Goal: Task Accomplishment & Management: Manage account settings

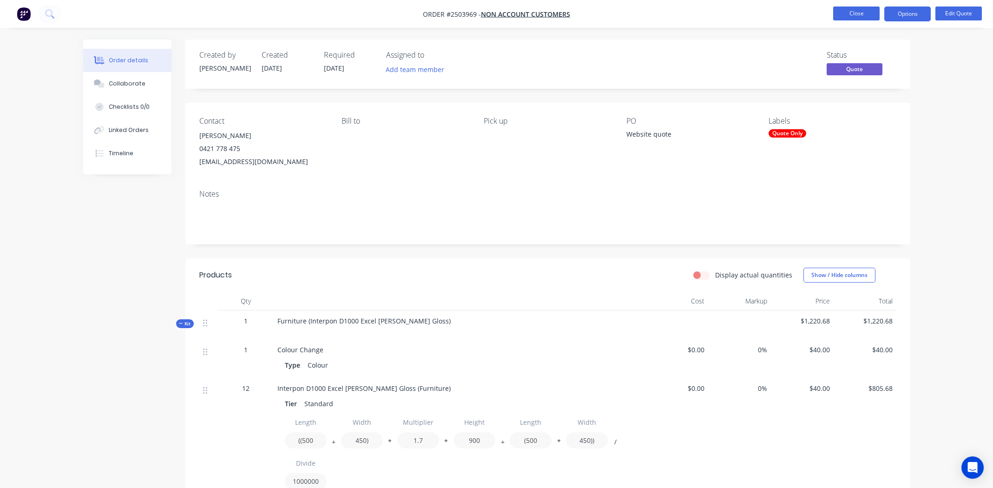
click at [853, 15] on button "Close" at bounding box center [856, 14] width 46 height 14
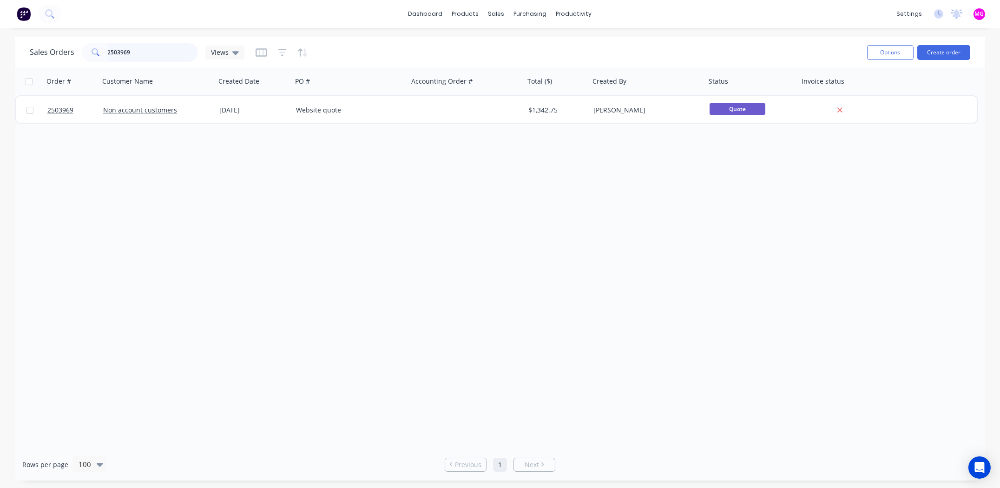
click at [125, 54] on input "2503969" at bounding box center [153, 52] width 91 height 19
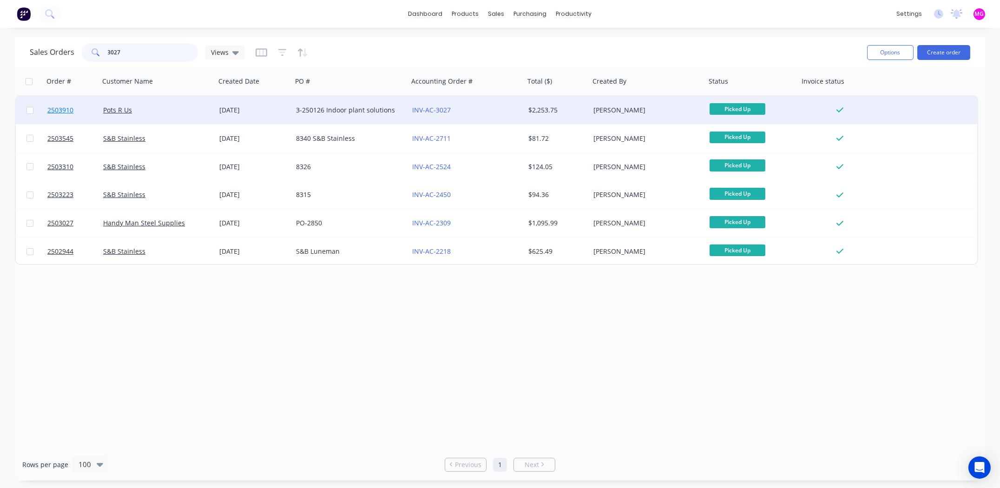
type input "3027"
click at [63, 109] on span "2503910" at bounding box center [60, 110] width 26 height 9
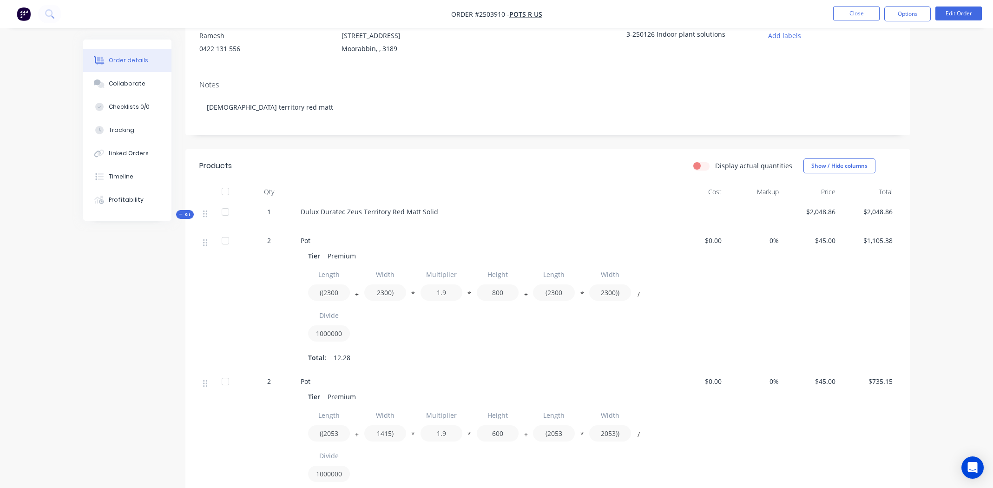
scroll to position [93, 0]
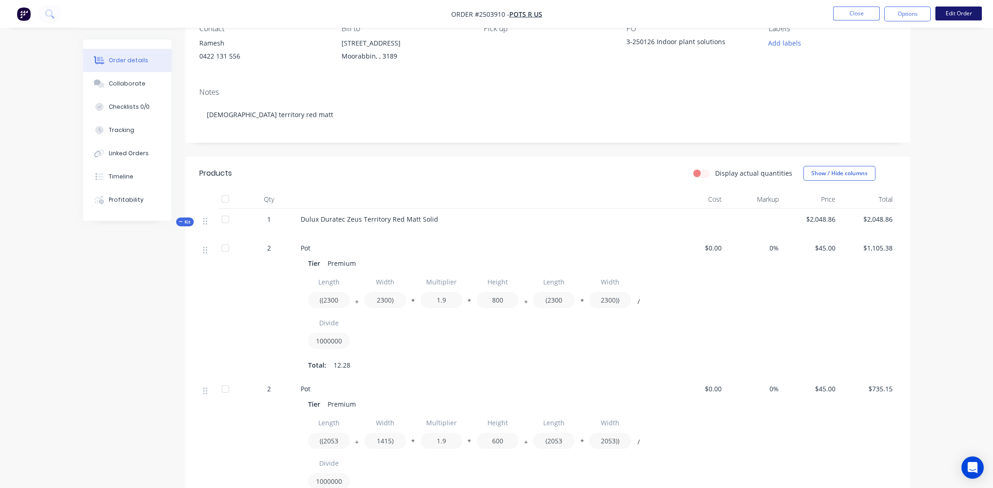
click at [971, 13] on button "Edit Order" at bounding box center [959, 14] width 46 height 14
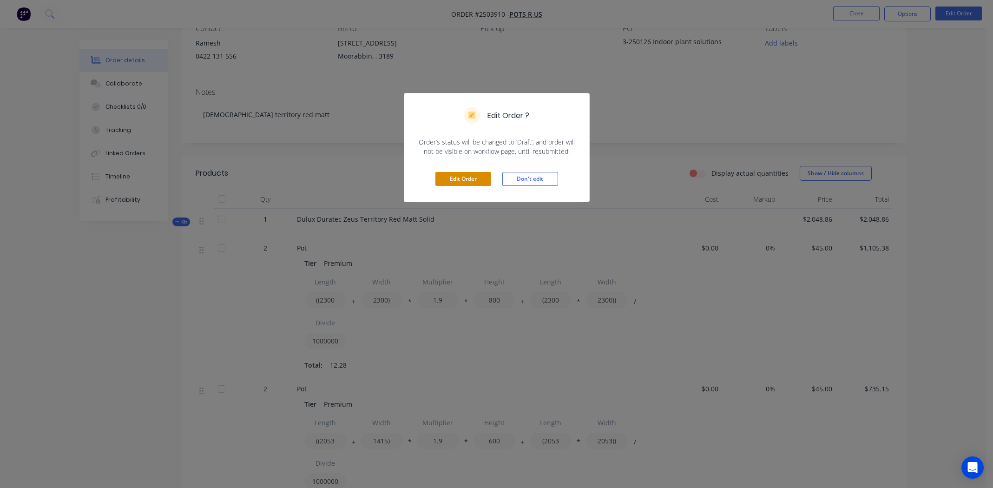
click at [463, 173] on button "Edit Order" at bounding box center [464, 179] width 56 height 14
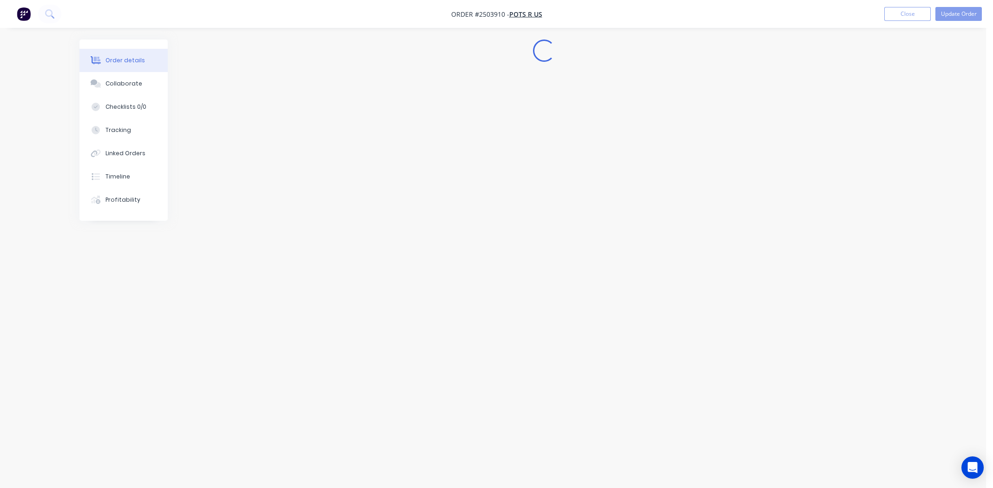
scroll to position [0, 0]
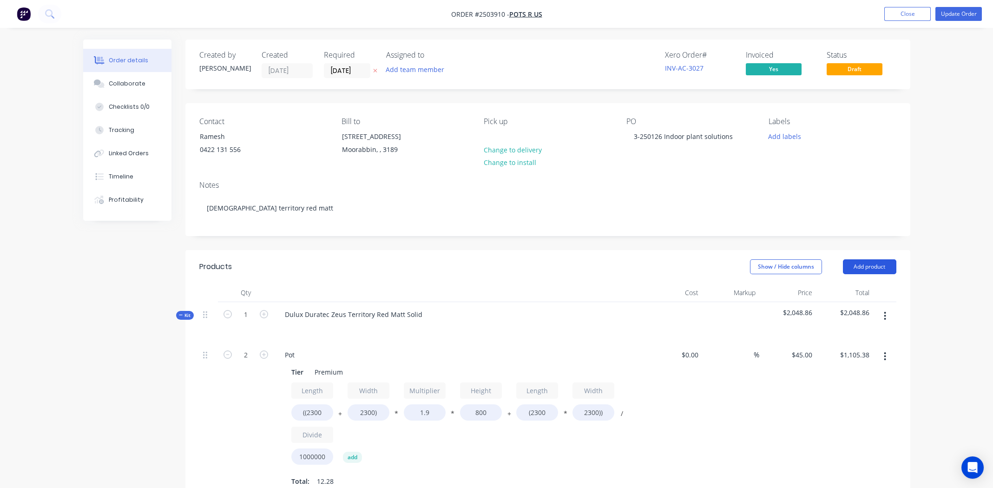
click at [868, 264] on button "Add product" at bounding box center [869, 266] width 53 height 15
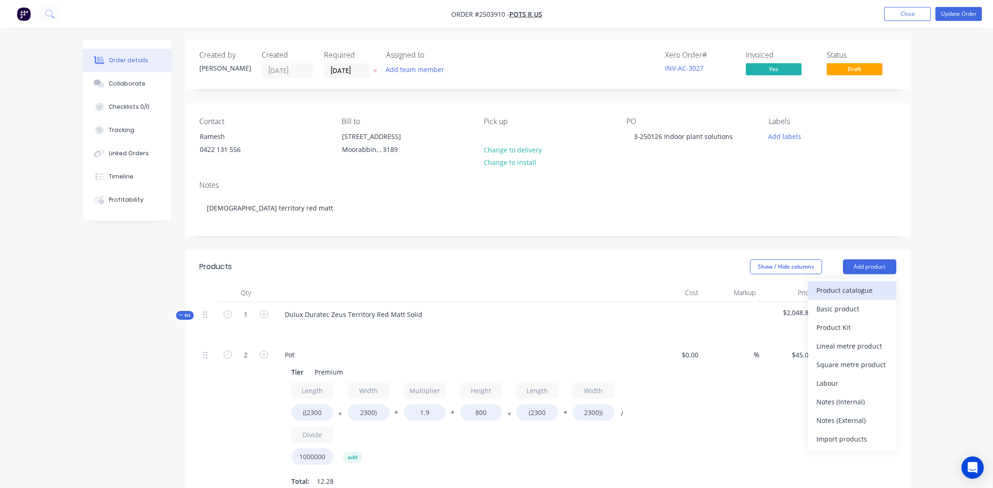
click at [852, 287] on div "Product catalogue" at bounding box center [853, 290] width 72 height 13
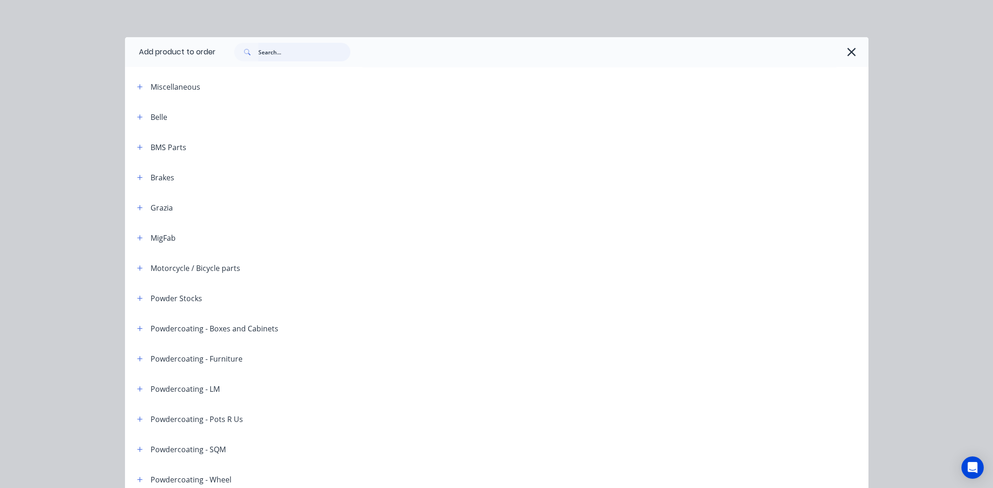
click at [289, 50] on input "text" at bounding box center [304, 52] width 92 height 19
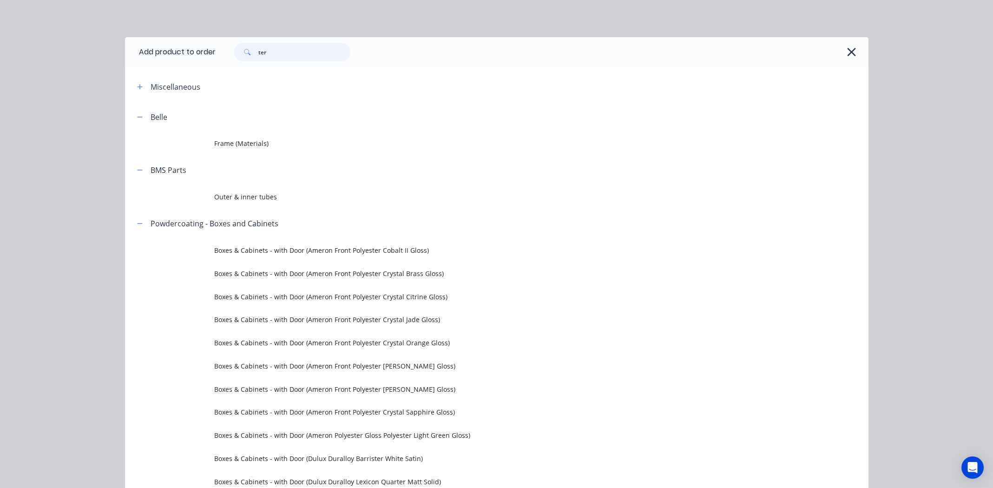
click at [277, 52] on input "ter" at bounding box center [304, 52] width 92 height 19
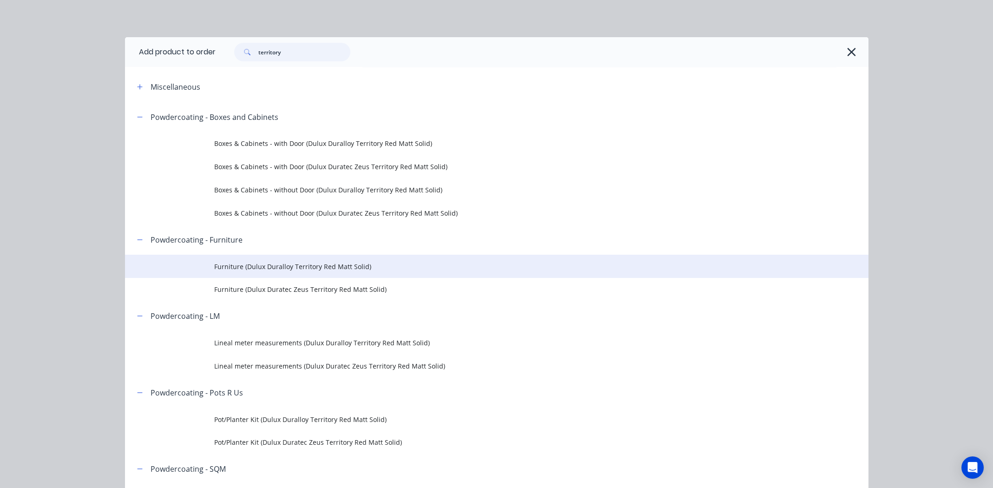
type input "territory"
click at [313, 268] on span "Furniture (Dulux Duralloy Territory Red Matt Solid)" at bounding box center [475, 267] width 523 height 10
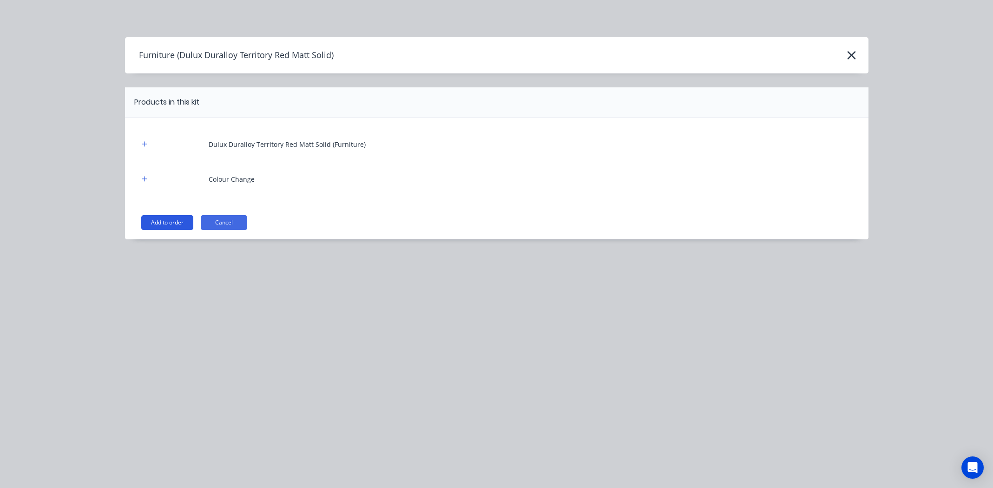
click at [162, 218] on button "Add to order" at bounding box center [167, 222] width 52 height 15
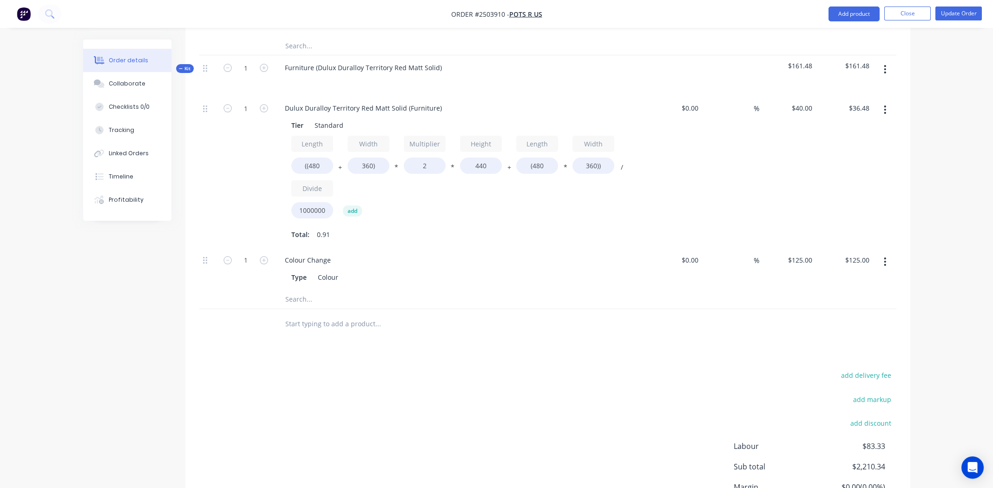
scroll to position [650, 0]
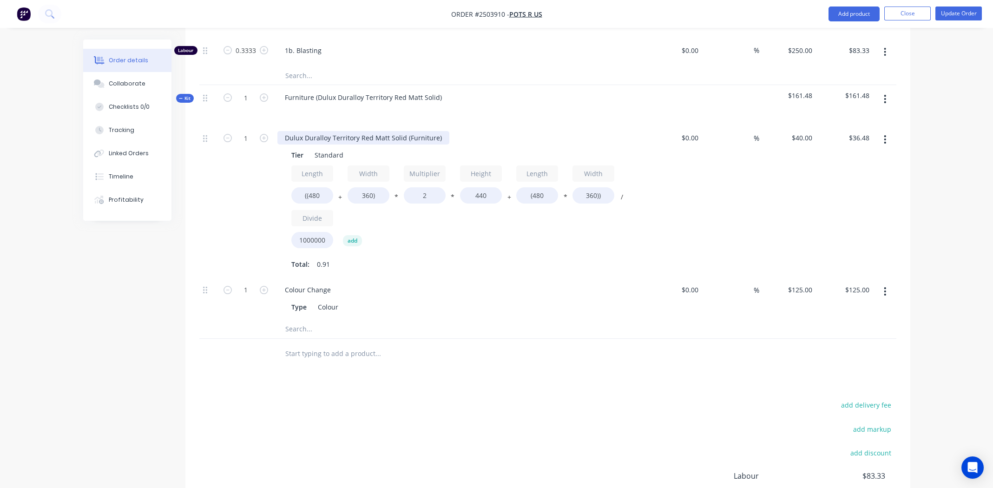
click at [436, 137] on div "Dulux Duralloy Territory Red Matt Solid (Furniture)" at bounding box center [364, 137] width 172 height 13
copy div "Dulux Duralloy Territory Red Matt Solid"
click at [884, 95] on icon "button" at bounding box center [885, 99] width 2 height 10
click at [851, 172] on div "Delete" at bounding box center [853, 178] width 72 height 13
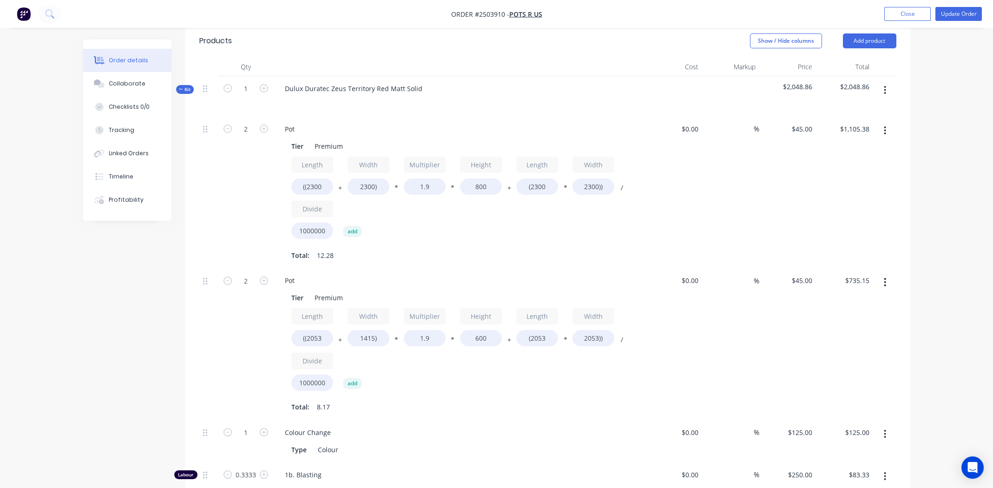
scroll to position [95, 0]
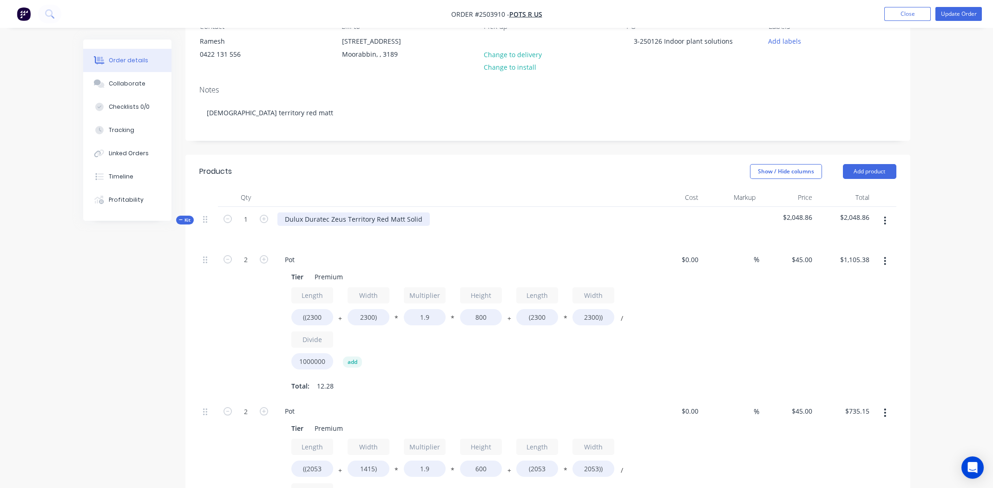
click at [327, 218] on div "Dulux Duratec Zeus Territory Red Matt Solid" at bounding box center [354, 218] width 152 height 13
paste div
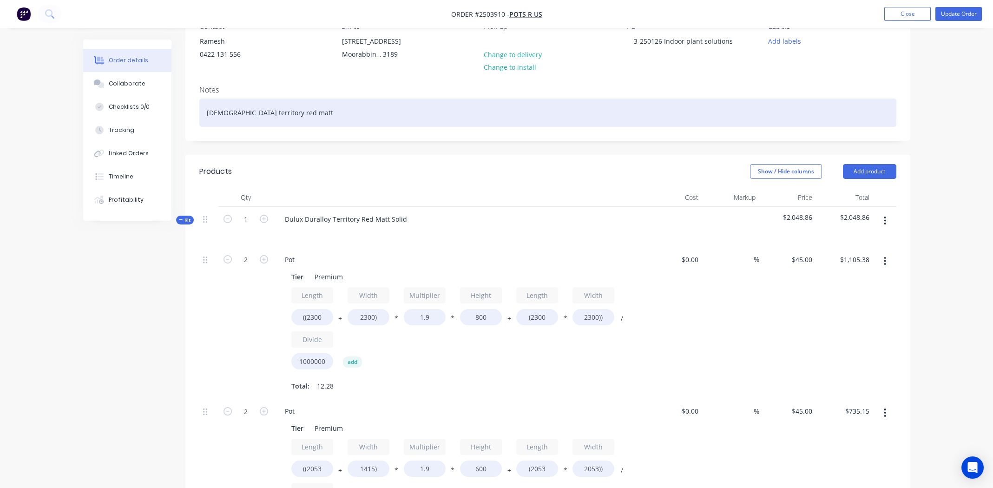
click at [252, 112] on div "[DEMOGRAPHIC_DATA] territory red matt" at bounding box center [547, 113] width 697 height 28
paste div
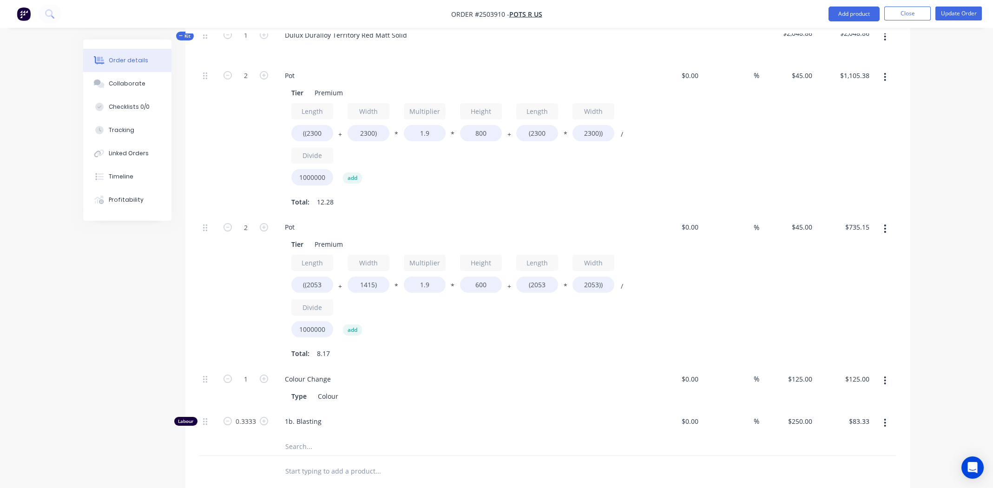
scroll to position [281, 0]
click at [806, 75] on input "45" at bounding box center [810, 73] width 12 height 13
type input "$35.00"
type input "$859.74"
click at [802, 226] on div "45 $45.00" at bounding box center [801, 224] width 29 height 13
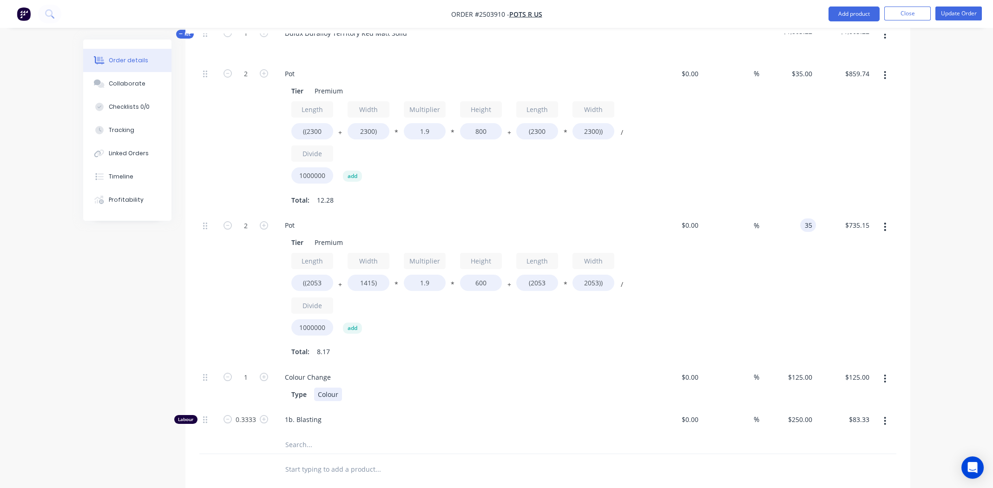
type input "$35.00"
type input "$571.78"
click at [488, 391] on div "Type Colour" at bounding box center [458, 394] width 340 height 13
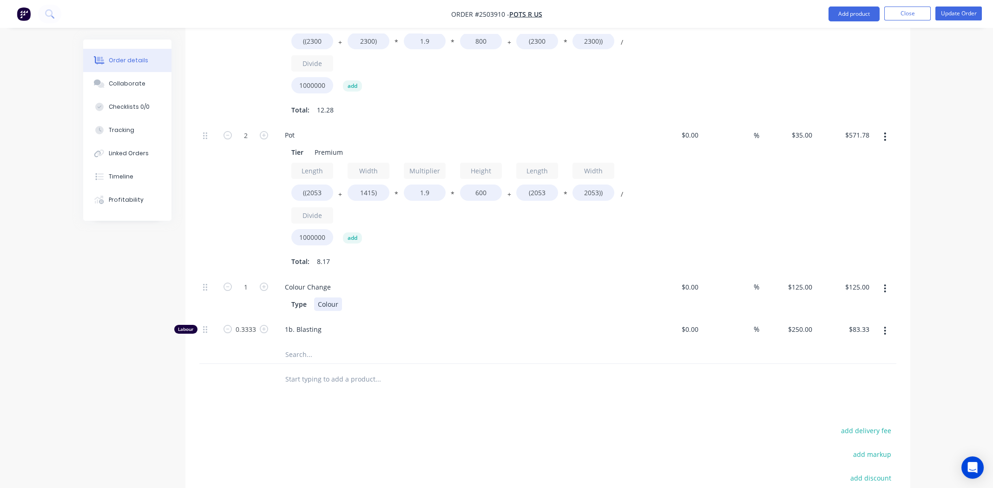
scroll to position [514, 0]
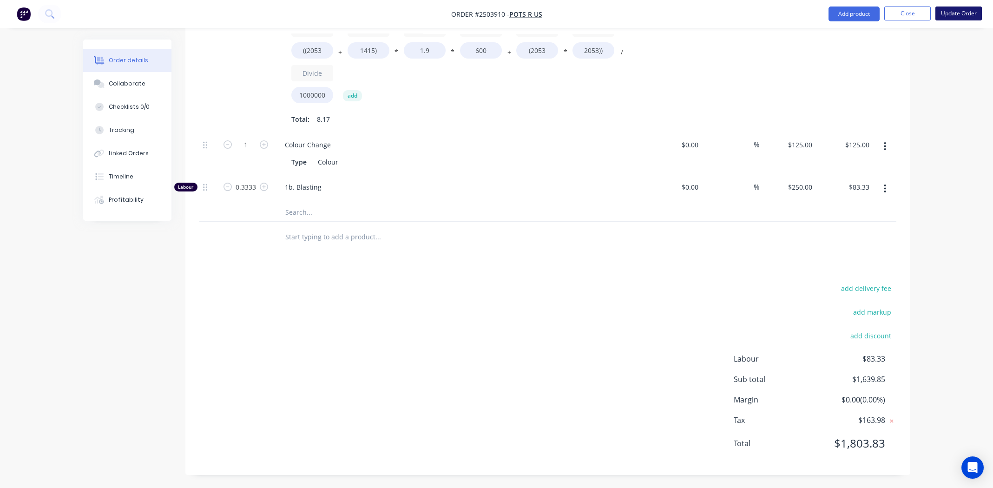
click at [961, 13] on button "Update Order" at bounding box center [959, 14] width 46 height 14
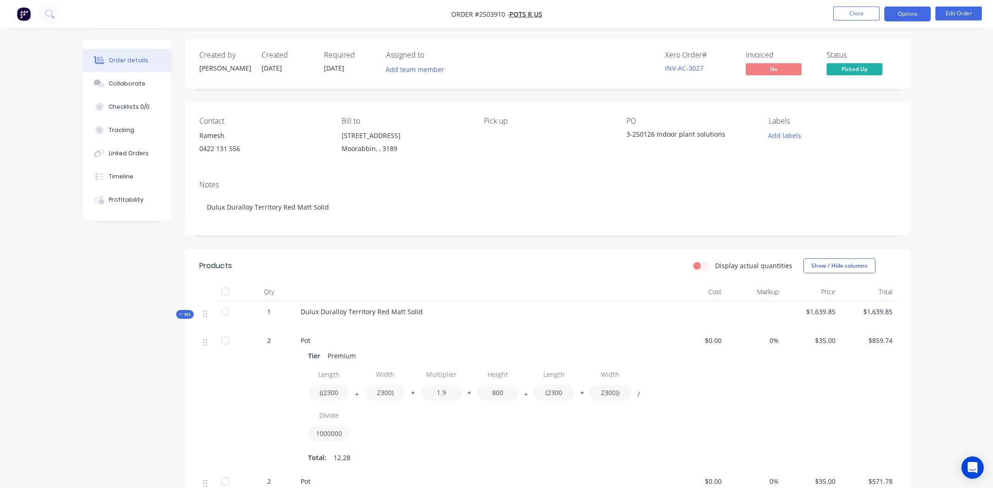
click at [900, 18] on button "Options" at bounding box center [908, 14] width 46 height 15
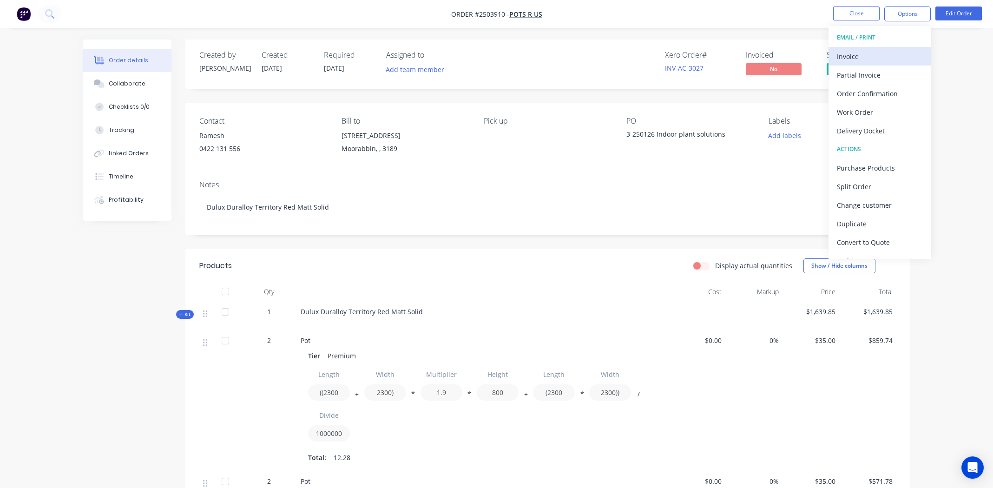
click at [866, 50] on div "Invoice" at bounding box center [880, 56] width 86 height 13
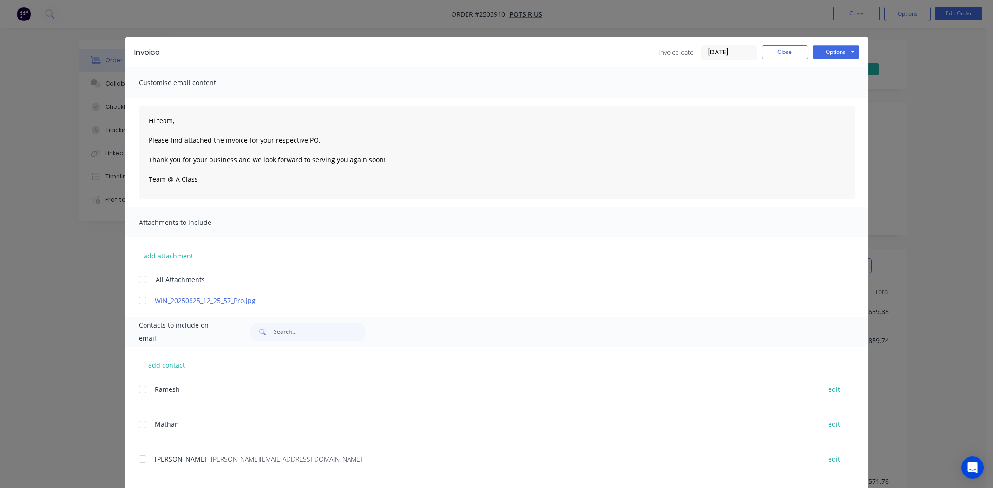
click at [139, 459] on div at bounding box center [142, 459] width 19 height 19
click at [140, 303] on div at bounding box center [142, 300] width 19 height 19
click at [219, 139] on textarea "Hi team, Please find attached the invoice for your respective PO. Thank you for…" at bounding box center [497, 152] width 716 height 93
click at [839, 49] on button "Options" at bounding box center [836, 52] width 46 height 14
click at [834, 98] on button "Email" at bounding box center [842, 99] width 59 height 15
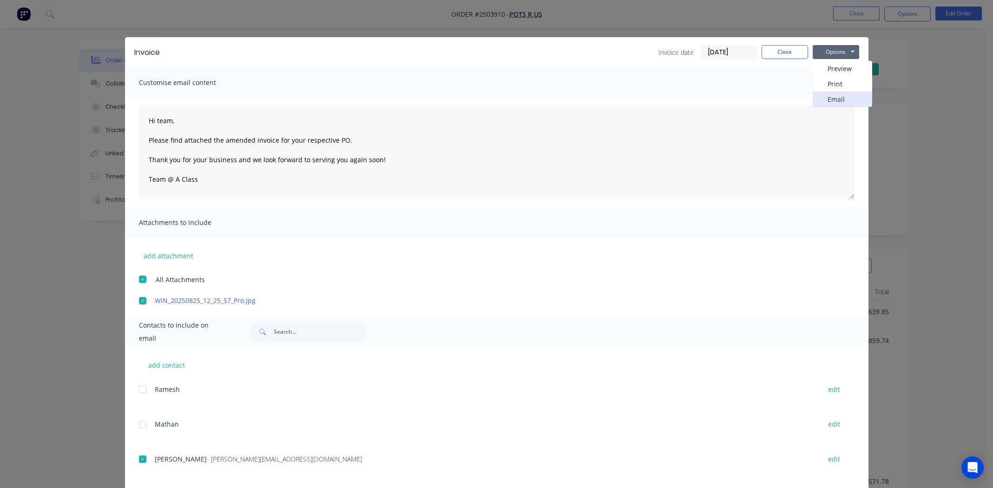
type textarea "Hi team, Please find attached the invoice for your respective PO. Thank you for…"
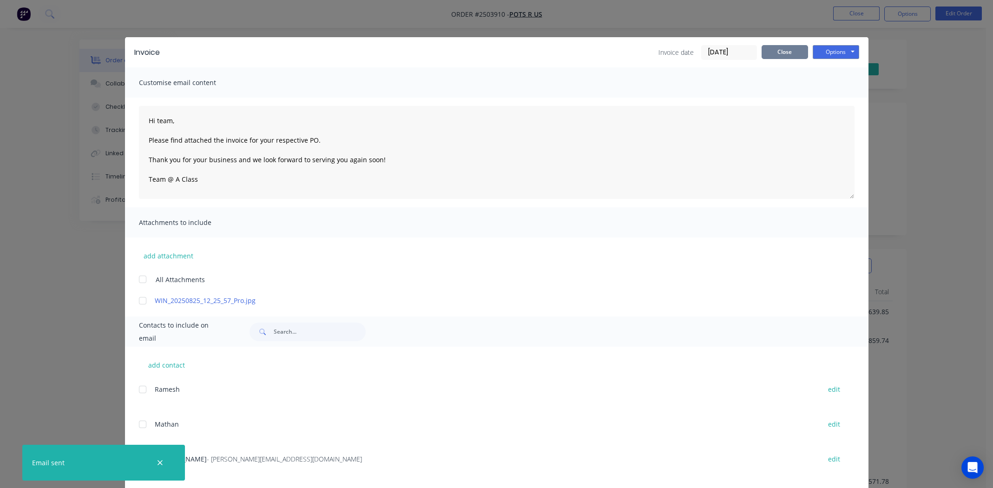
click at [778, 52] on button "Close" at bounding box center [785, 52] width 46 height 14
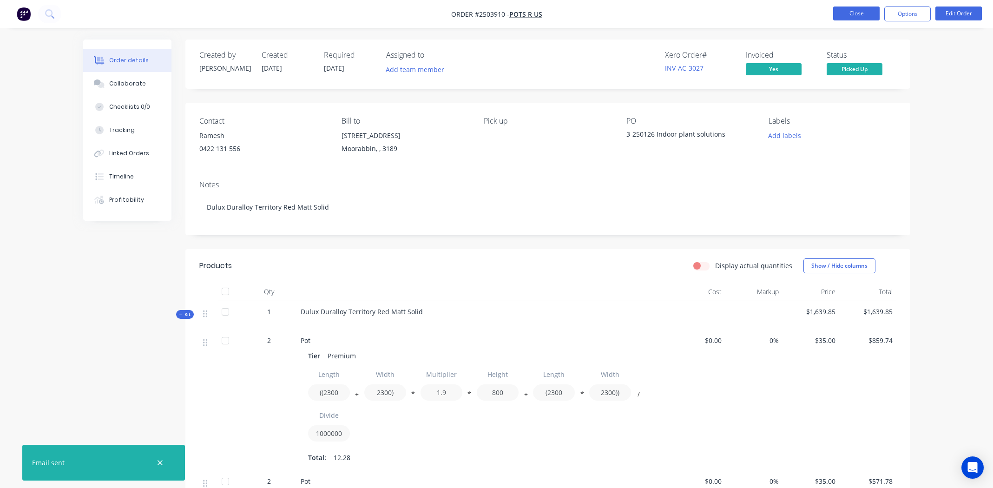
click at [849, 15] on button "Close" at bounding box center [856, 14] width 46 height 14
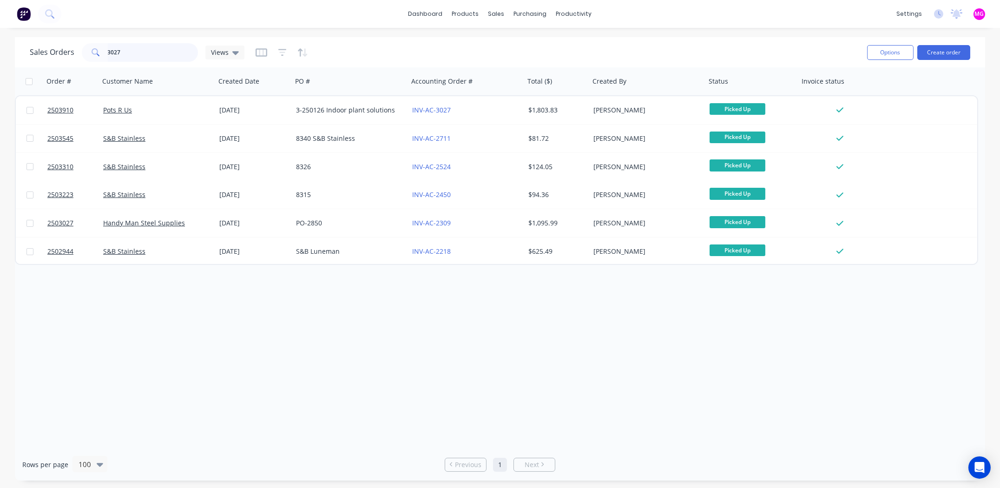
click at [131, 59] on input "3027" at bounding box center [153, 52] width 91 height 19
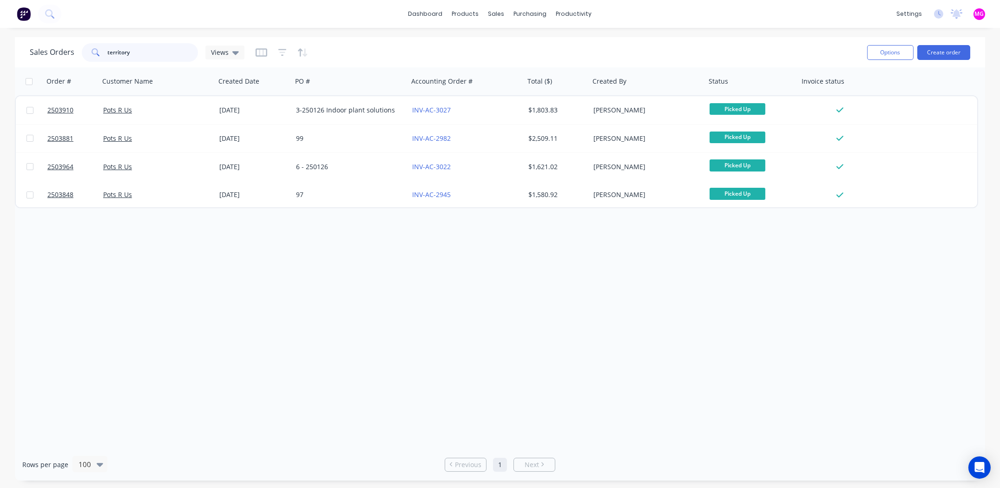
type input "territory"
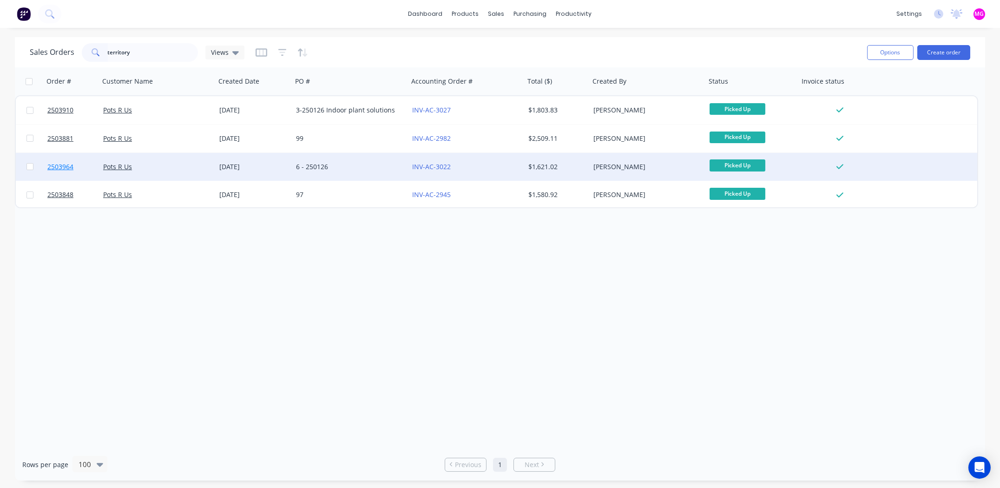
click at [67, 166] on span "2503964" at bounding box center [60, 166] width 26 height 9
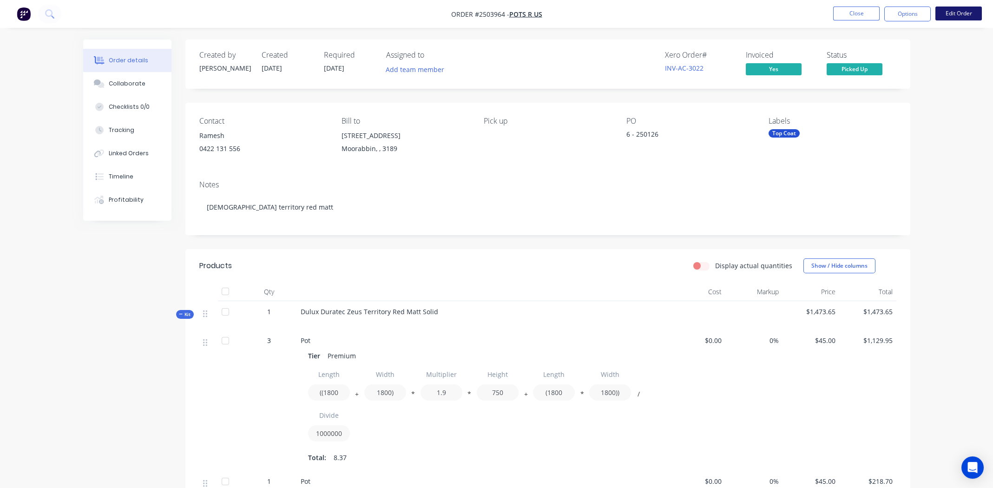
click at [955, 12] on button "Edit Order" at bounding box center [959, 14] width 46 height 14
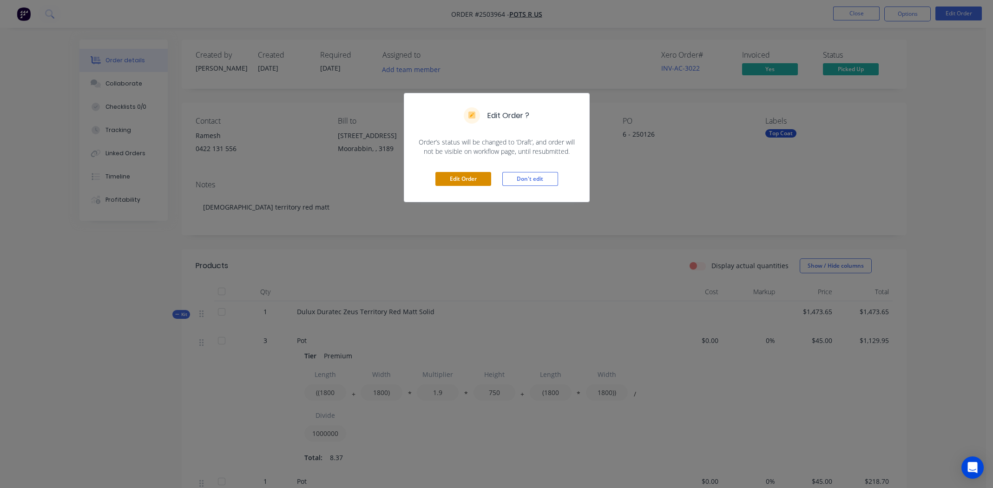
click at [448, 180] on button "Edit Order" at bounding box center [464, 179] width 56 height 14
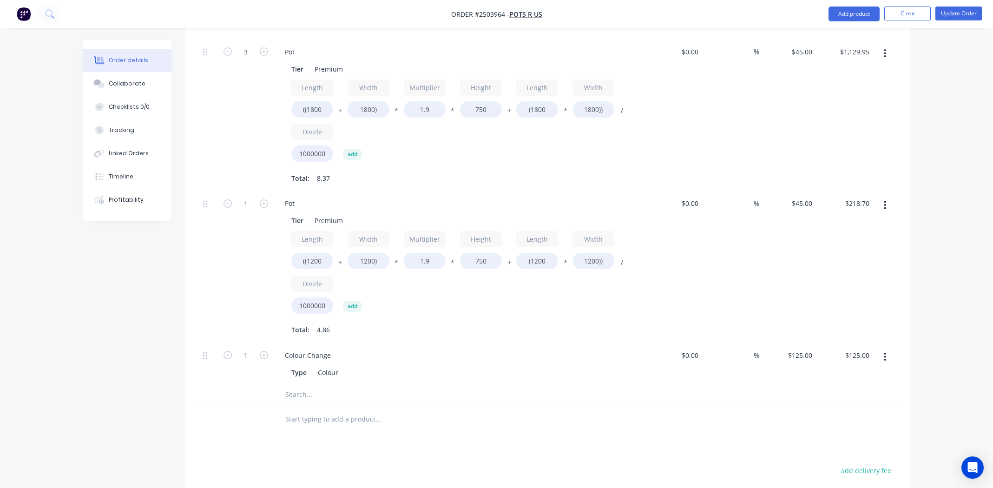
scroll to position [300, 0]
click at [795, 206] on div "45 $45.00" at bounding box center [788, 270] width 57 height 152
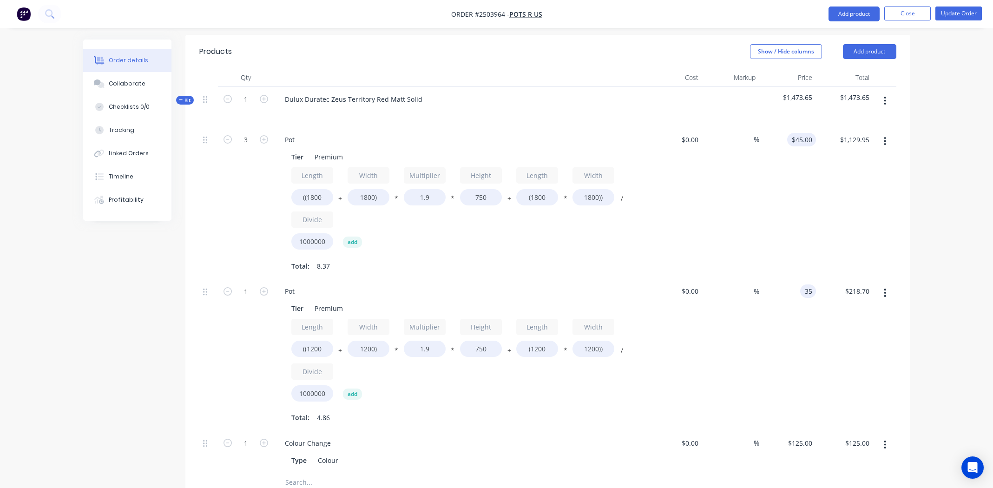
scroll to position [207, 0]
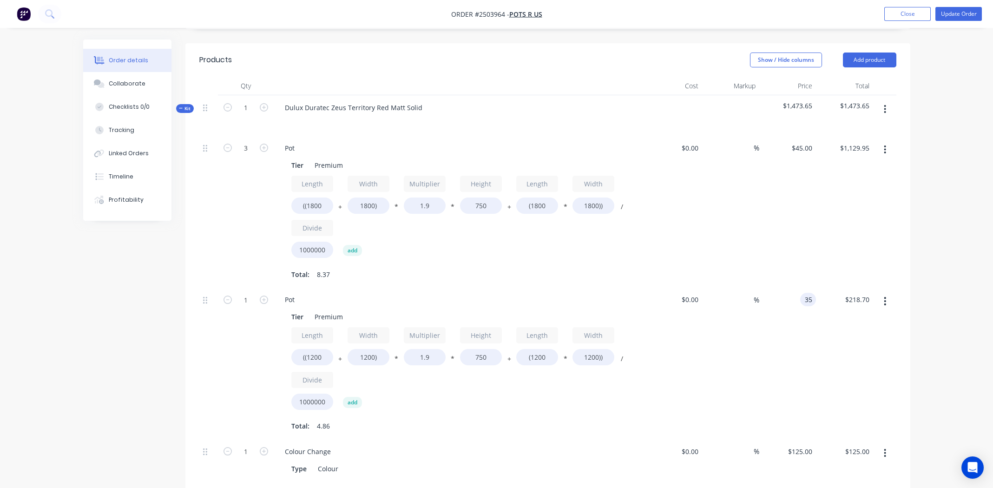
type input "$35.00"
type input "$170.10"
click at [734, 215] on div "%" at bounding box center [730, 212] width 57 height 152
click at [806, 147] on input "45" at bounding box center [803, 147] width 25 height 13
click at [806, 147] on input "45" at bounding box center [810, 147] width 12 height 13
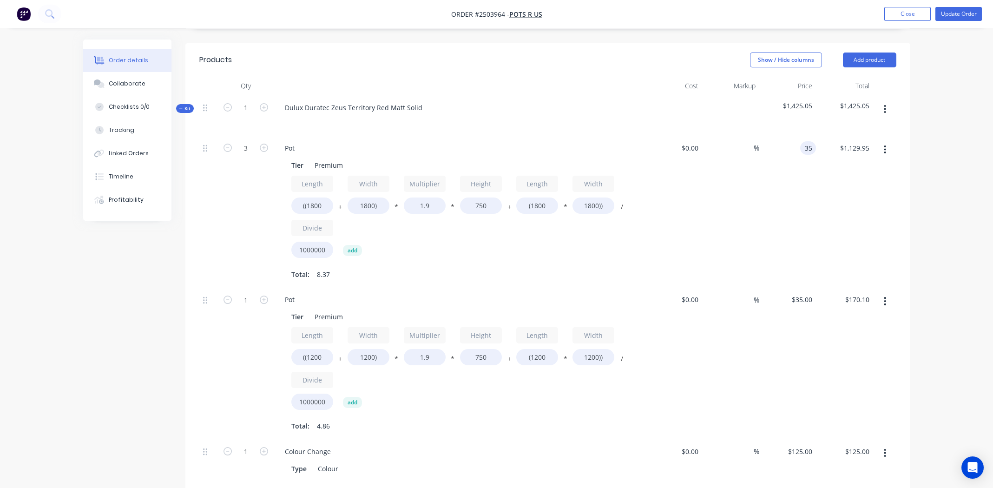
type input "$35.00"
type input "$878.85"
click at [755, 208] on div "%" at bounding box center [730, 212] width 57 height 152
click at [342, 103] on div "Dulux Duratec Zeus Territory Red Matt Solid" at bounding box center [354, 107] width 152 height 13
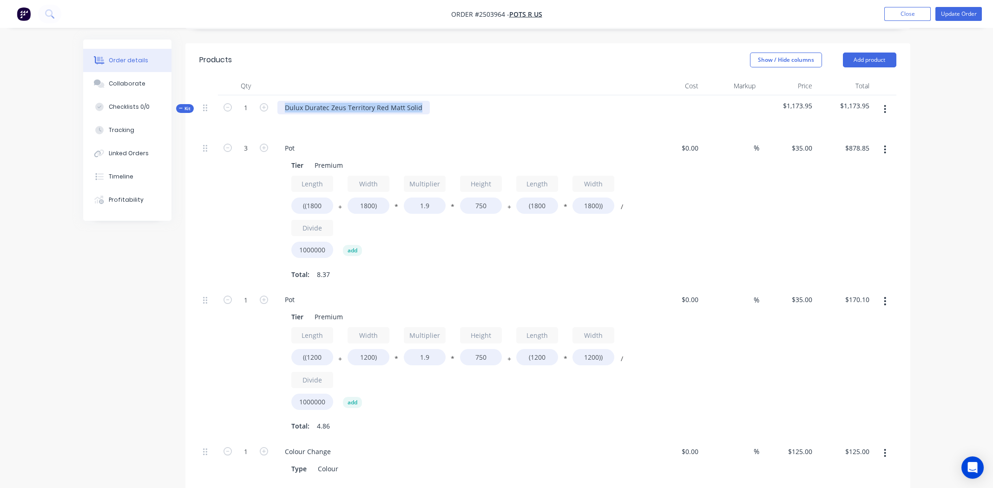
click at [342, 103] on div "Dulux Duratec Zeus Territory Red Matt Solid" at bounding box center [354, 107] width 152 height 13
paste div
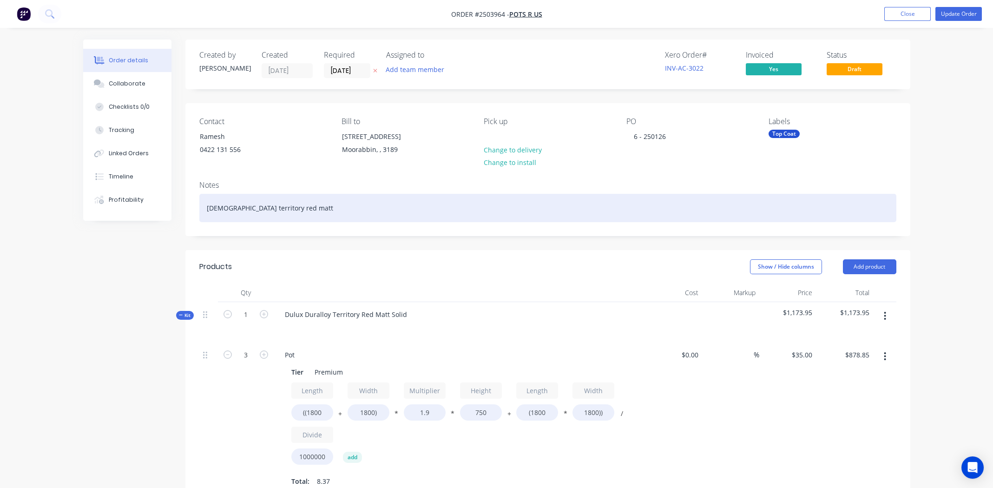
click at [236, 210] on div "[DEMOGRAPHIC_DATA] territory red matt" at bounding box center [547, 208] width 697 height 28
paste div
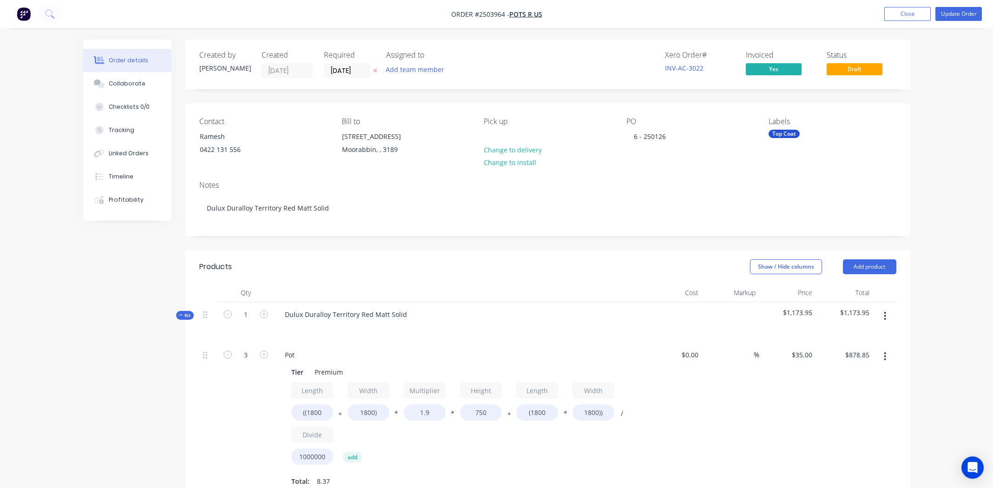
click at [692, 169] on div "Contact Ramesh [PHONE_NUMBER] Bill to [STREET_ADDRESS] Pick up Change to delive…" at bounding box center [547, 138] width 725 height 70
click at [957, 11] on button "Update Order" at bounding box center [959, 14] width 46 height 14
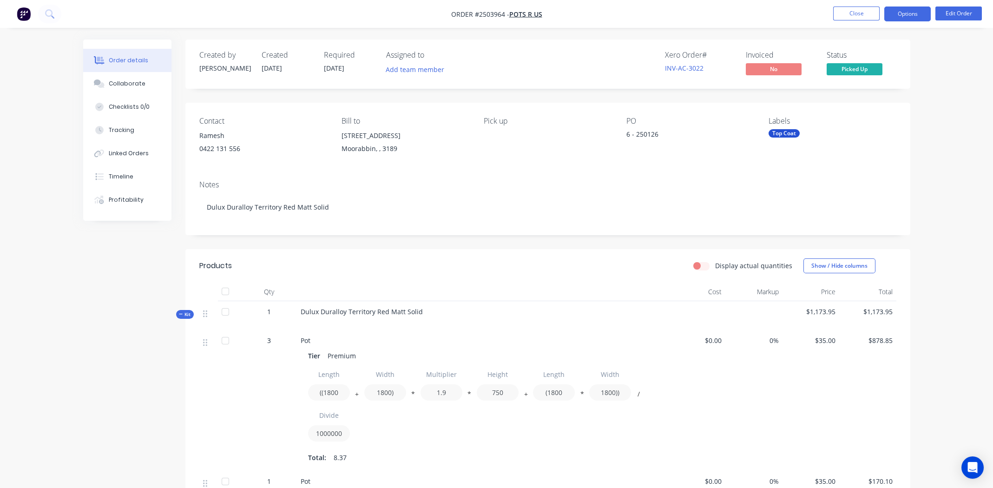
click at [904, 14] on button "Options" at bounding box center [908, 14] width 46 height 15
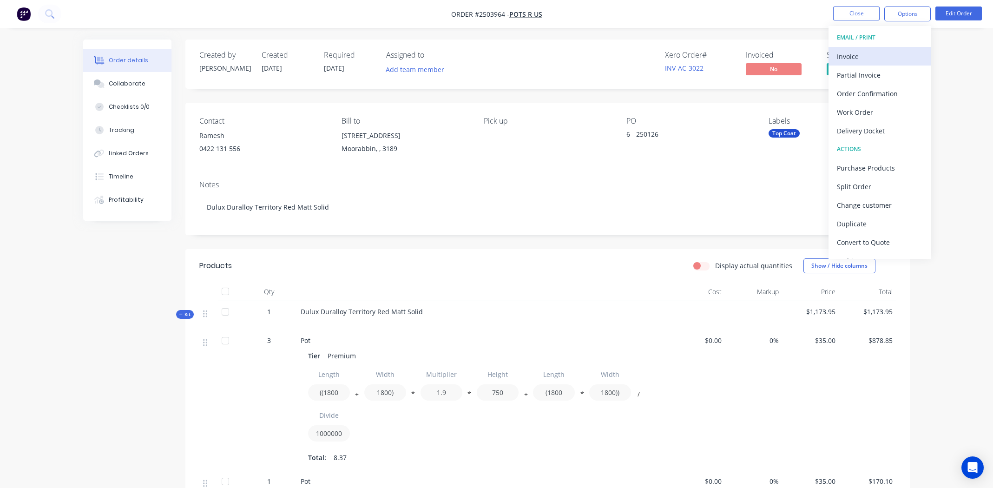
click at [843, 55] on div "Invoice" at bounding box center [880, 56] width 86 height 13
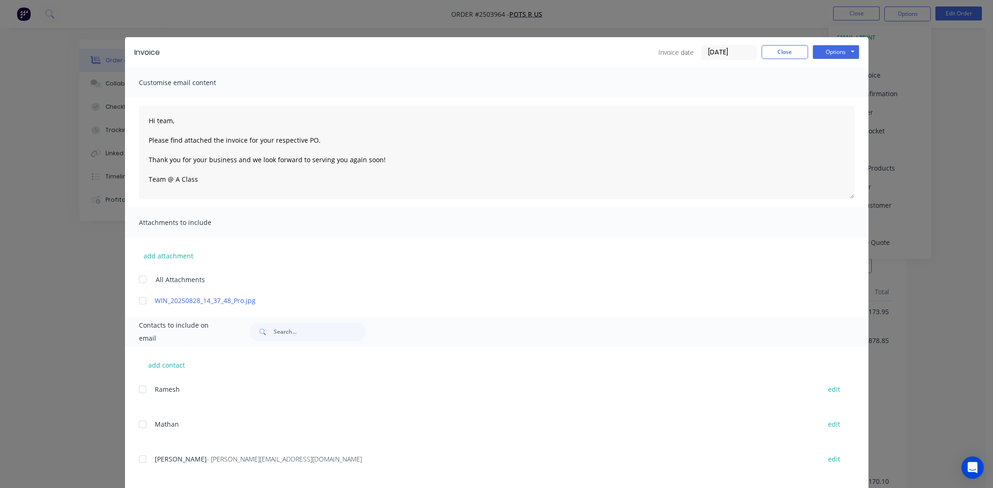
click at [139, 300] on div at bounding box center [142, 300] width 19 height 19
drag, startPoint x: 139, startPoint y: 457, endPoint x: 153, endPoint y: 432, distance: 29.1
click at [139, 457] on div at bounding box center [142, 459] width 19 height 19
click at [220, 141] on textarea "Hi team, Please find attached the invoice for your respective PO. Thank you for…" at bounding box center [497, 152] width 716 height 93
click at [838, 49] on button "Options" at bounding box center [836, 52] width 46 height 14
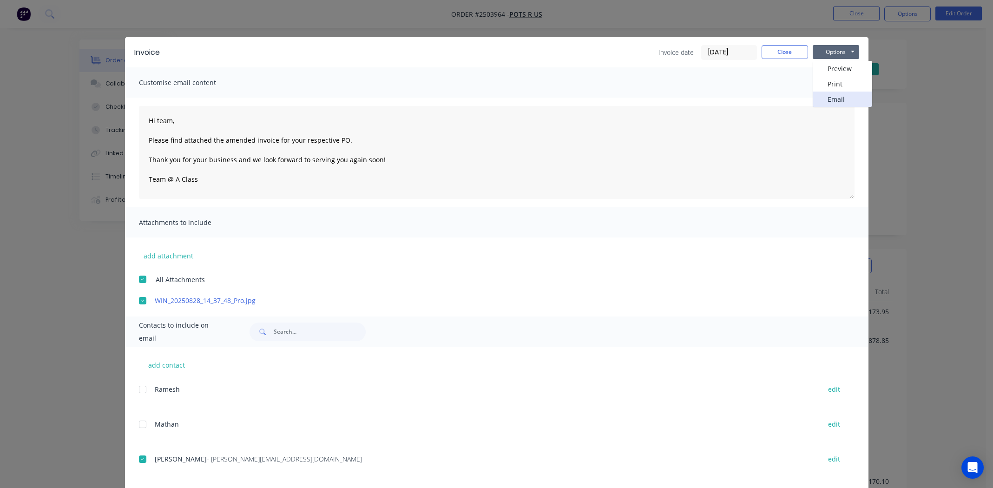
click at [832, 97] on button "Email" at bounding box center [842, 99] width 59 height 15
type textarea "Hi team, Please find attached the invoice for your respective PO. Thank you for…"
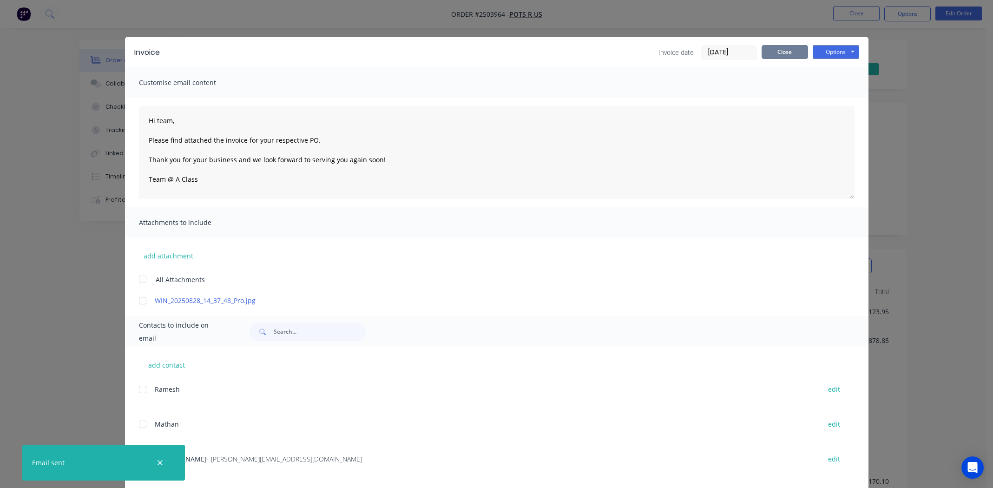
click at [783, 51] on button "Close" at bounding box center [785, 52] width 46 height 14
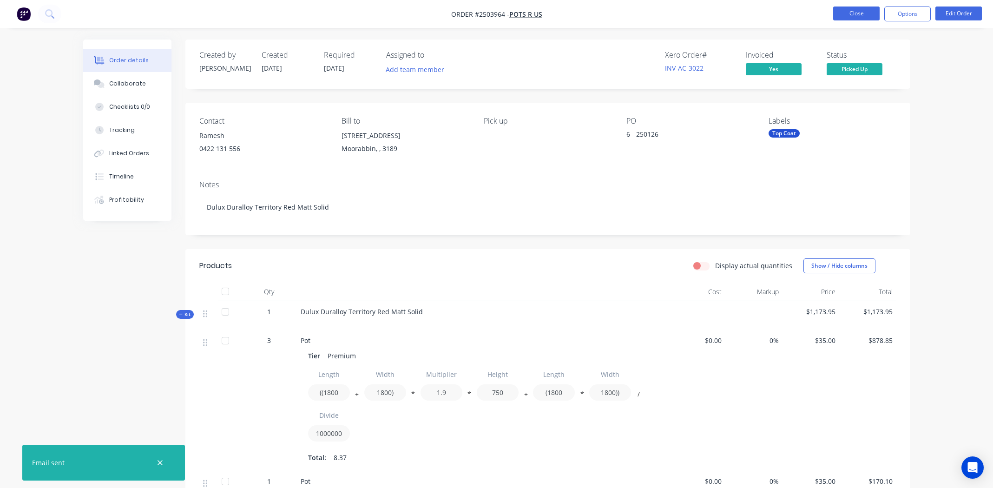
click at [859, 16] on button "Close" at bounding box center [856, 14] width 46 height 14
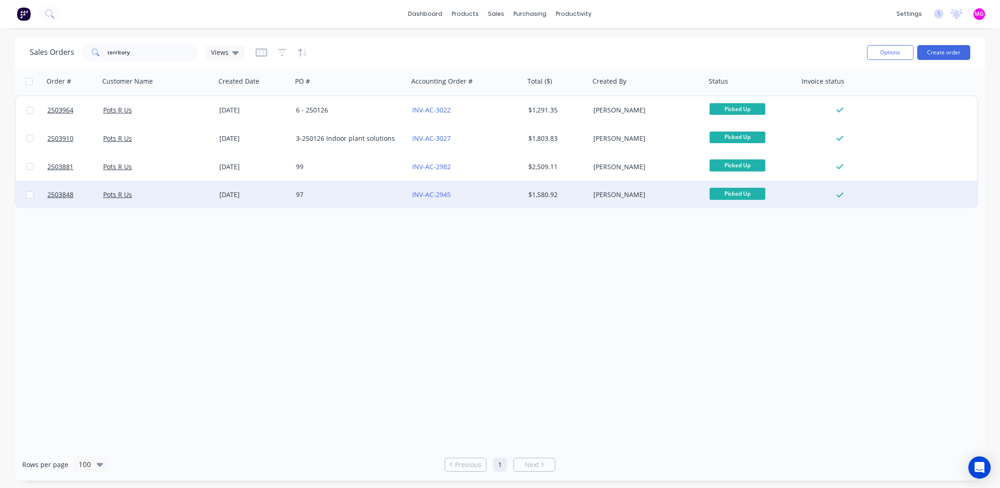
drag, startPoint x: 454, startPoint y: 336, endPoint x: 251, endPoint y: 189, distance: 250.3
click at [454, 335] on div "Order # Customer Name Created Date PO # Accounting Order # Total ($) Created By…" at bounding box center [500, 257] width 971 height 381
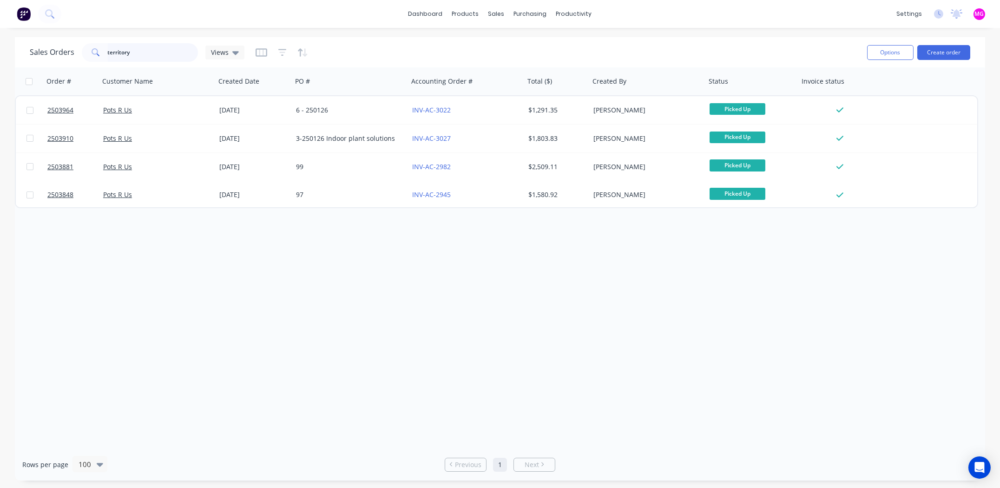
click at [137, 53] on input "territory" at bounding box center [153, 52] width 91 height 19
click at [142, 53] on input "territory" at bounding box center [153, 52] width 91 height 19
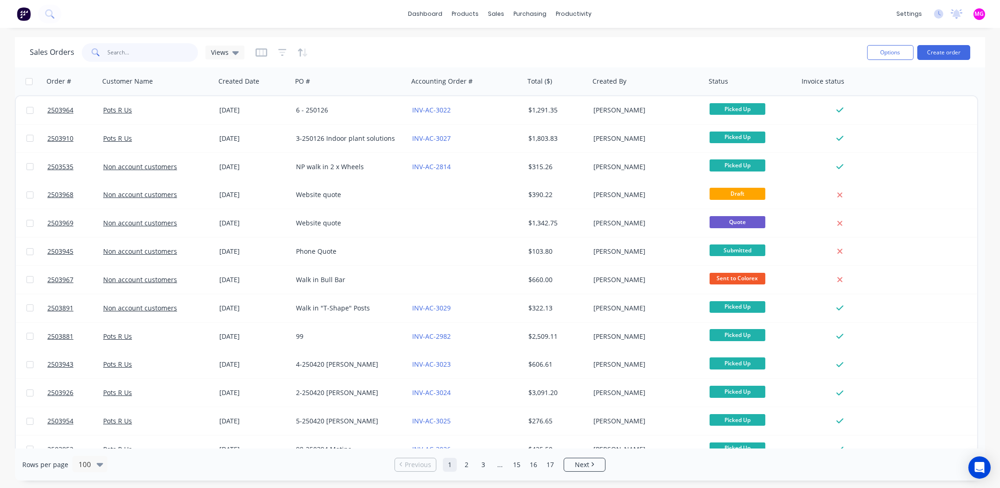
click at [146, 51] on input "text" at bounding box center [153, 52] width 91 height 19
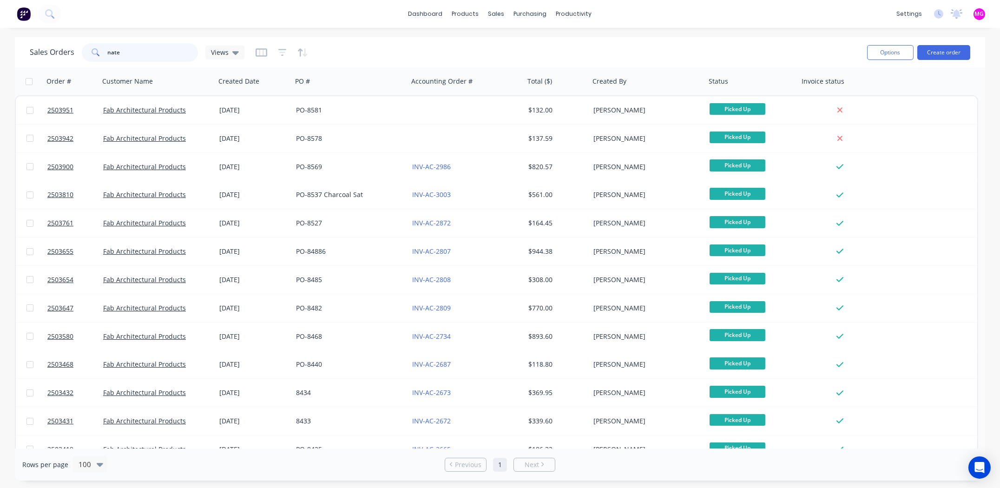
click at [127, 45] on input "nate" at bounding box center [153, 52] width 91 height 19
click at [128, 48] on input "nate" at bounding box center [153, 52] width 91 height 19
click at [130, 49] on input "nate" at bounding box center [153, 52] width 91 height 19
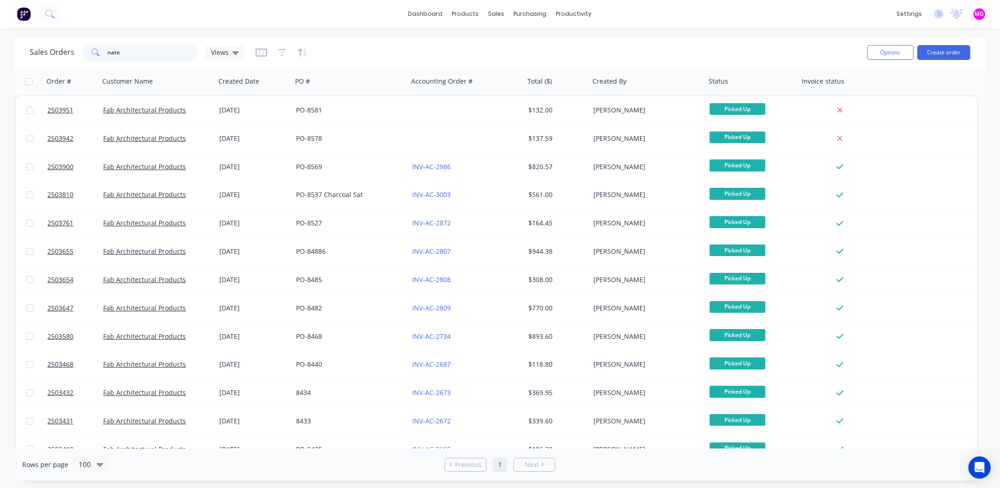
click at [130, 49] on input "nate" at bounding box center [153, 52] width 91 height 19
paste input "[PERSON_NAME]"
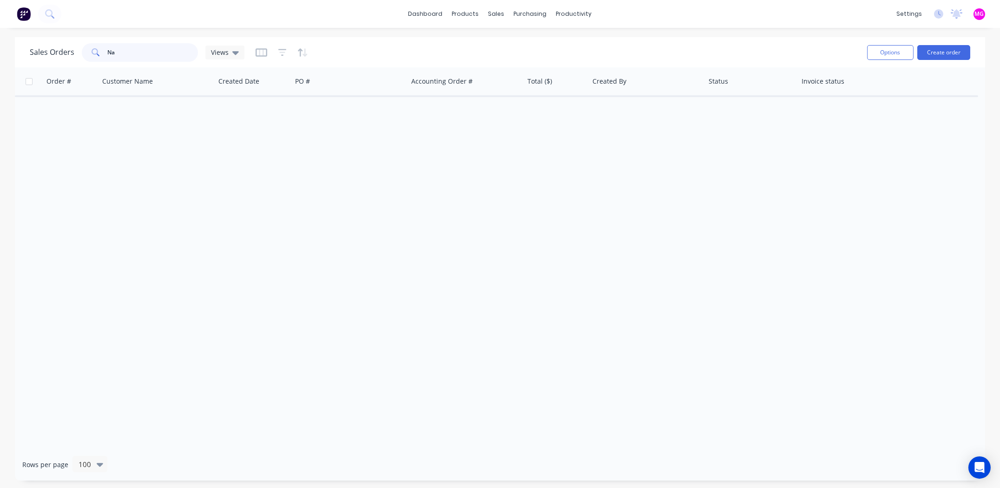
type input "N"
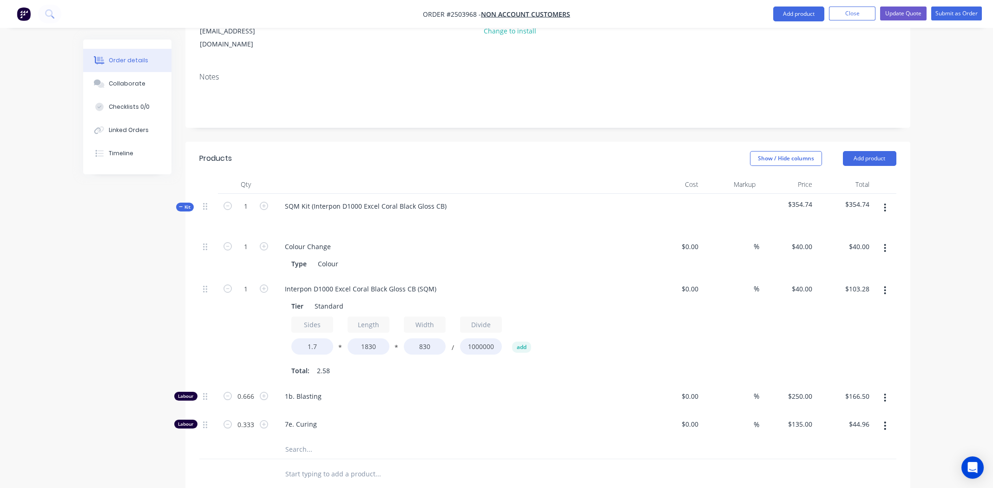
scroll to position [356, 0]
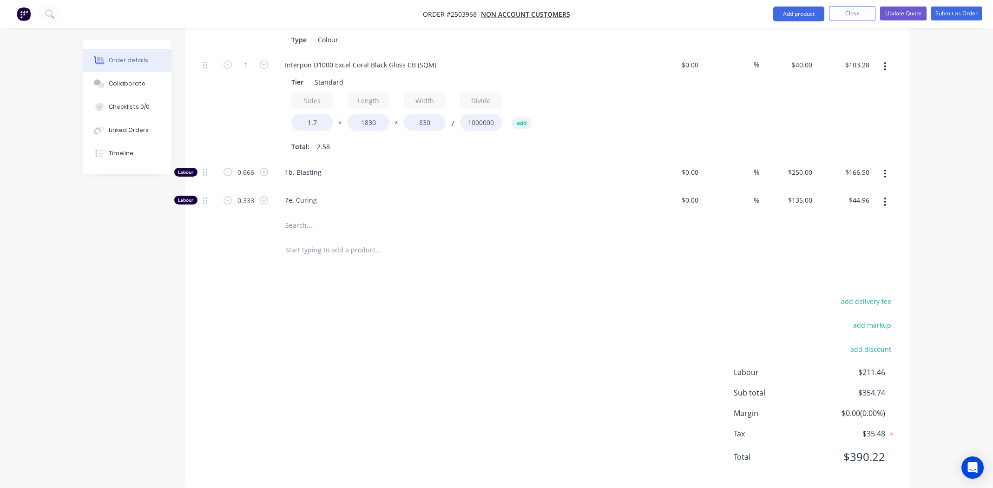
click at [587, 297] on div "add delivery fee add markup add discount Labour $211.46 Sub total $354.74 Margi…" at bounding box center [547, 384] width 697 height 179
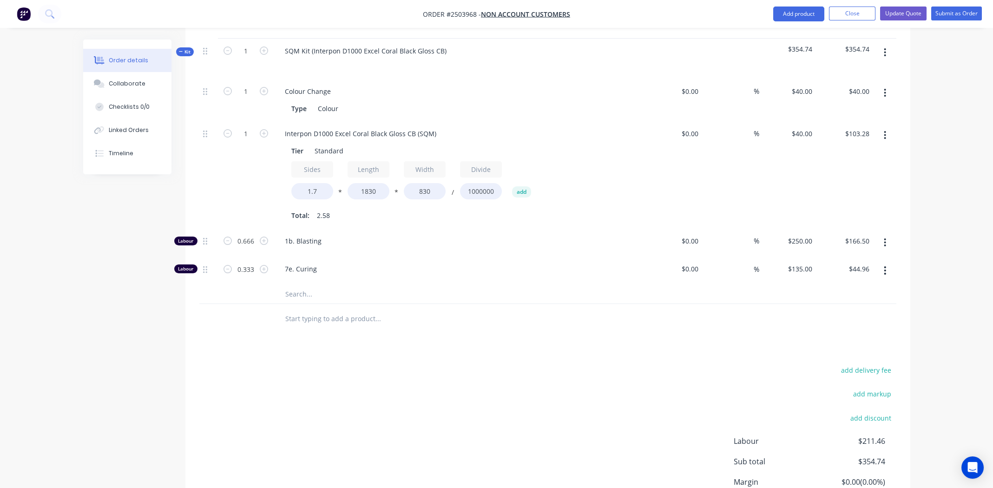
scroll to position [263, 0]
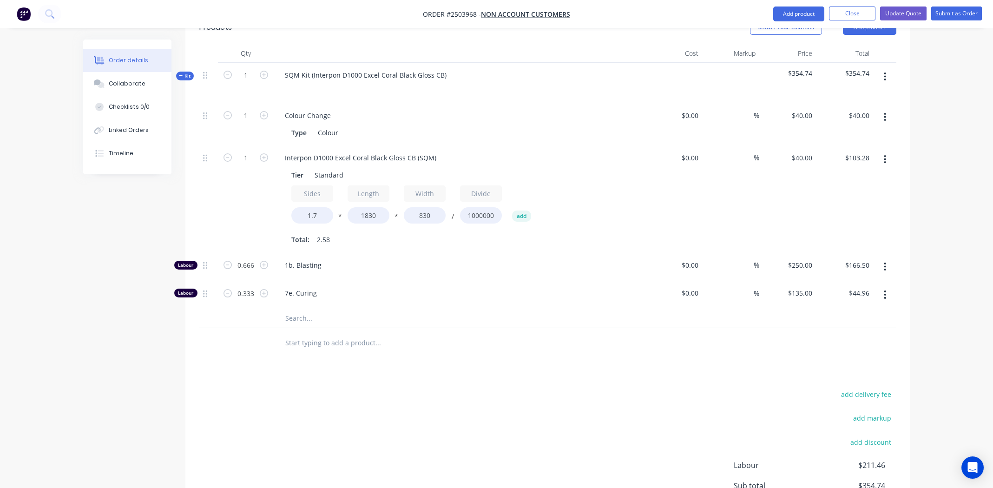
click at [885, 73] on icon "button" at bounding box center [886, 77] width 2 height 8
click at [870, 94] on div "Add product to kit" at bounding box center [853, 100] width 72 height 13
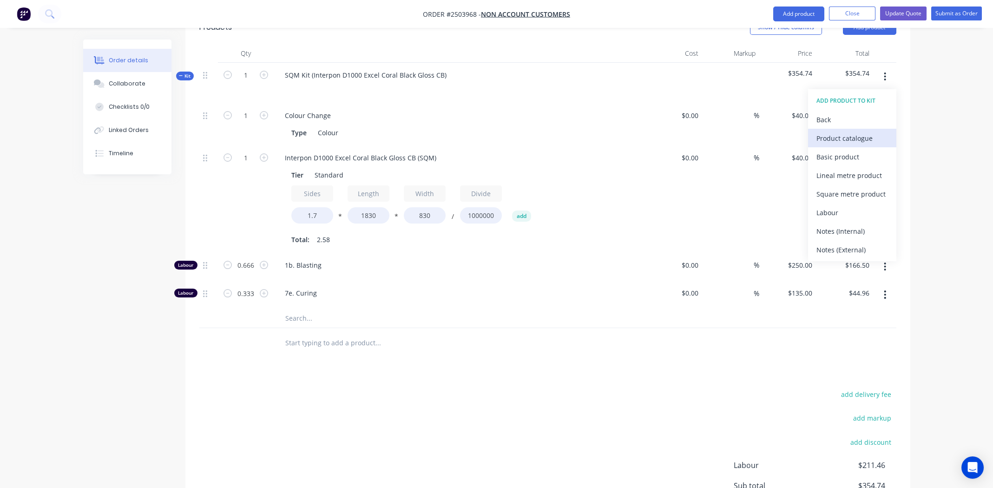
click at [860, 132] on div "Product catalogue" at bounding box center [853, 138] width 72 height 13
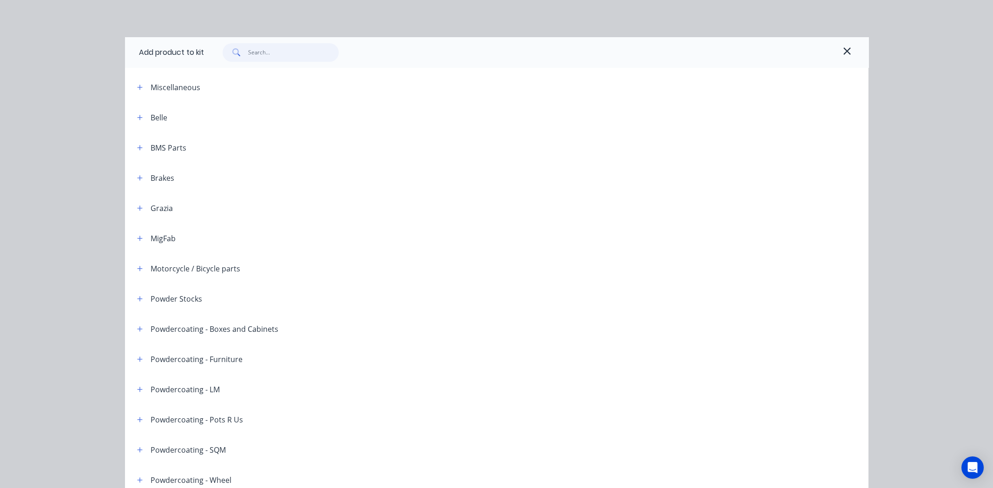
click at [269, 51] on input "text" at bounding box center [293, 52] width 91 height 19
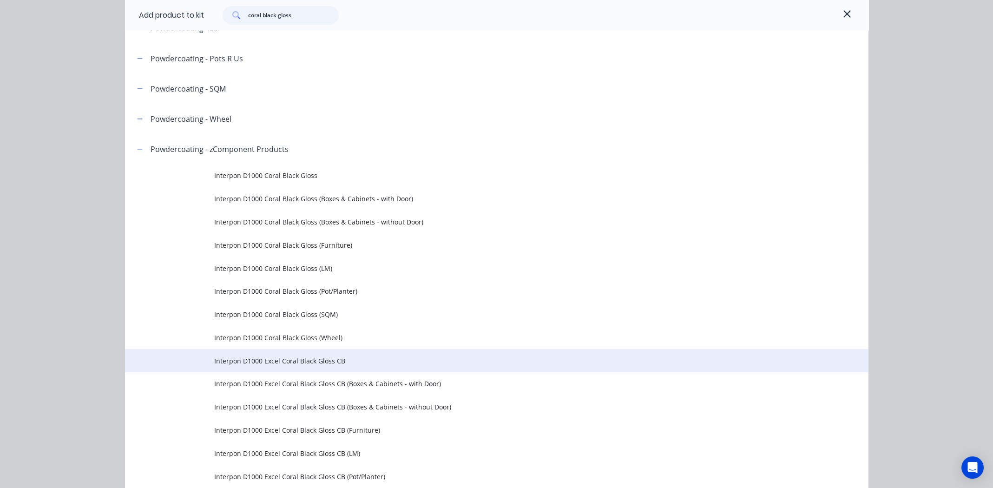
scroll to position [237, 0]
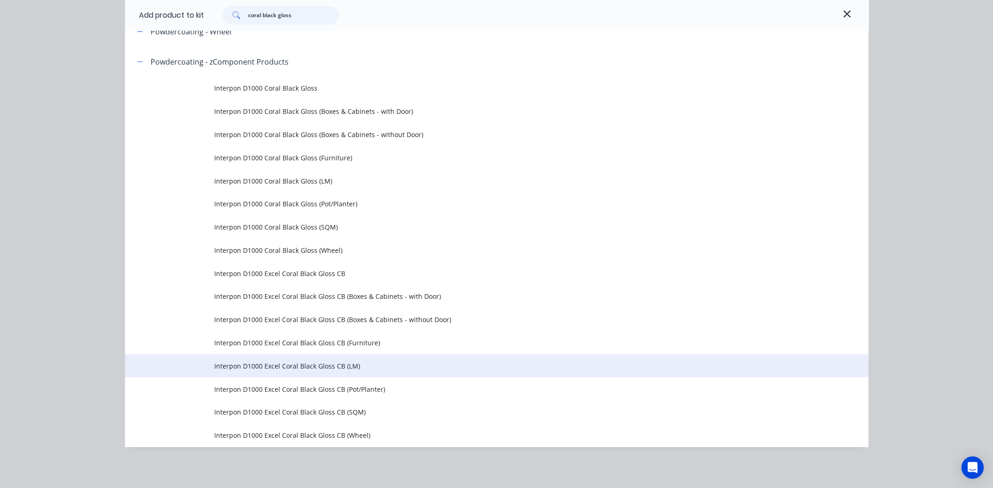
type input "coral black gloss"
click at [272, 366] on span "Interpon D1000 Excel Coral Black Gloss CB (LM)" at bounding box center [475, 366] width 523 height 10
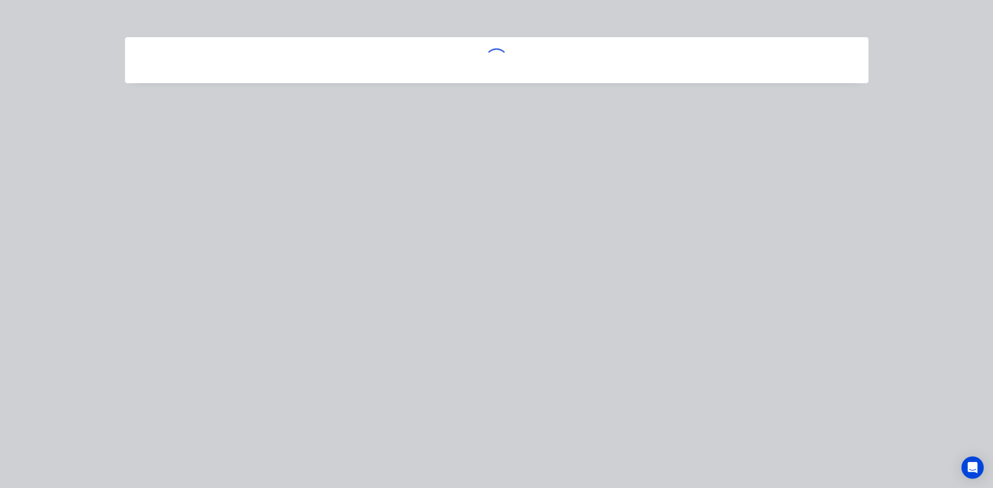
scroll to position [0, 0]
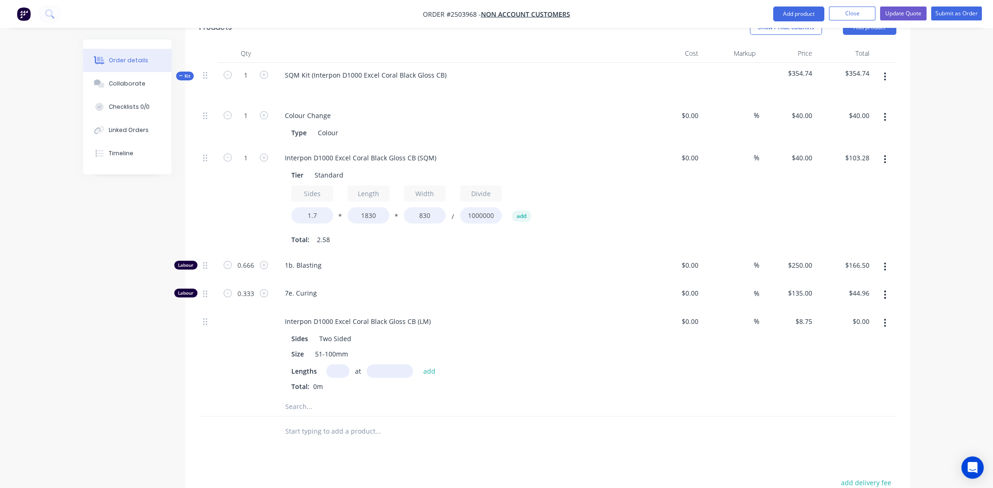
click at [342, 364] on input "text" at bounding box center [337, 370] width 23 height 13
type input "2"
type input "190mm"
click at [428, 365] on button "add" at bounding box center [430, 371] width 22 height 13
type input "$3.33"
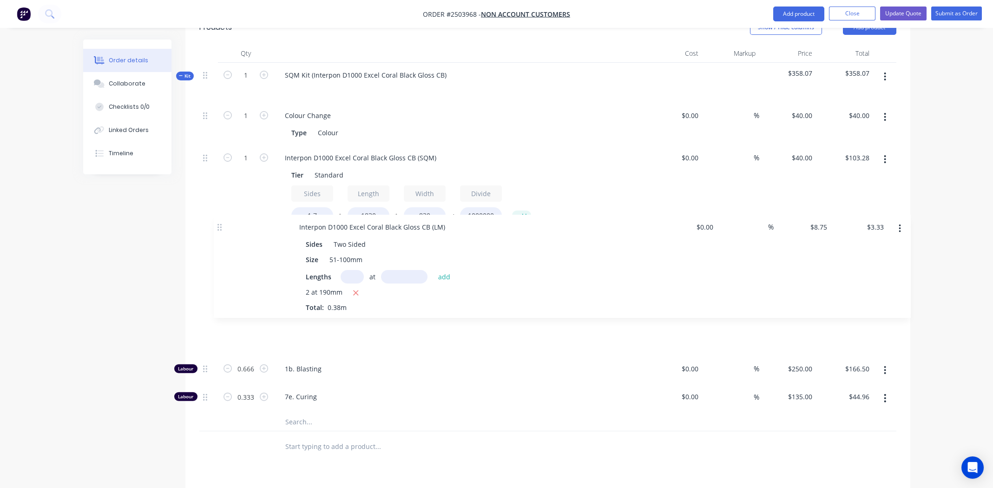
drag, startPoint x: 204, startPoint y: 306, endPoint x: 220, endPoint y: 224, distance: 83.9
click at [220, 224] on div "1 Colour Change Type Colour $0.00 $0.00 % $40.00 $40.00 $40.00 $40.00 1 Interpo…" at bounding box center [547, 258] width 697 height 310
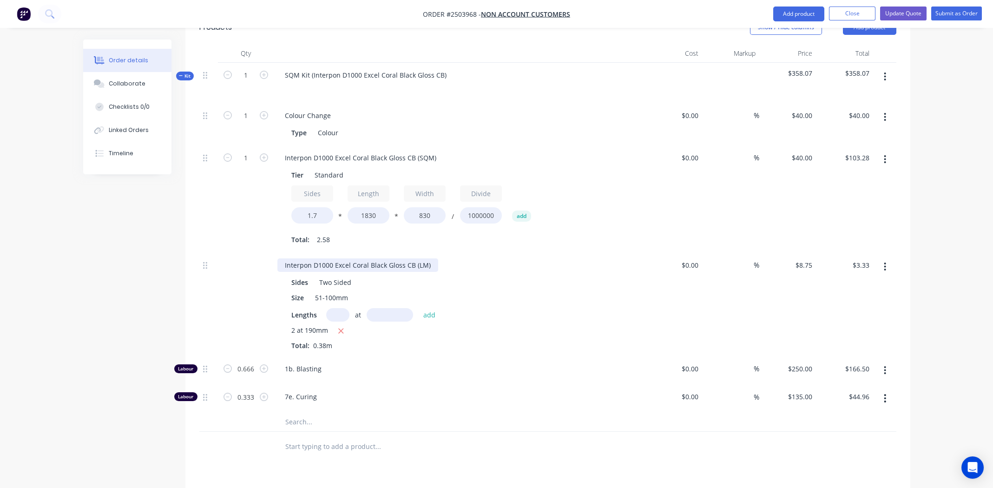
click at [345, 258] on div "Interpon D1000 Excel Coral Black Gloss CB (LM)" at bounding box center [358, 264] width 161 height 13
click at [351, 151] on div "Interpon D1000 Excel Coral Black Gloss CB (SQM)" at bounding box center [361, 157] width 166 height 13
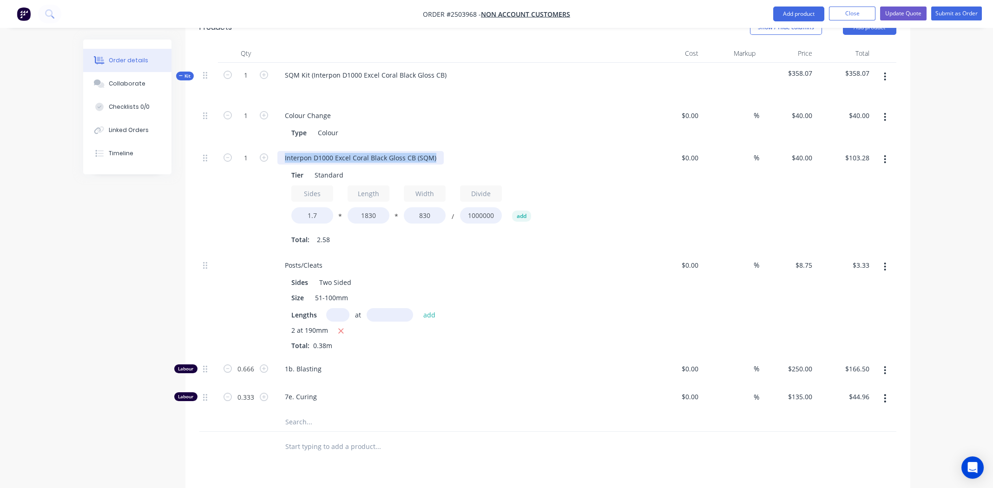
click at [351, 151] on div "Interpon D1000 Excel Coral Black Gloss CB (SQM)" at bounding box center [361, 157] width 166 height 13
click at [442, 109] on div "Colour Change" at bounding box center [460, 115] width 364 height 13
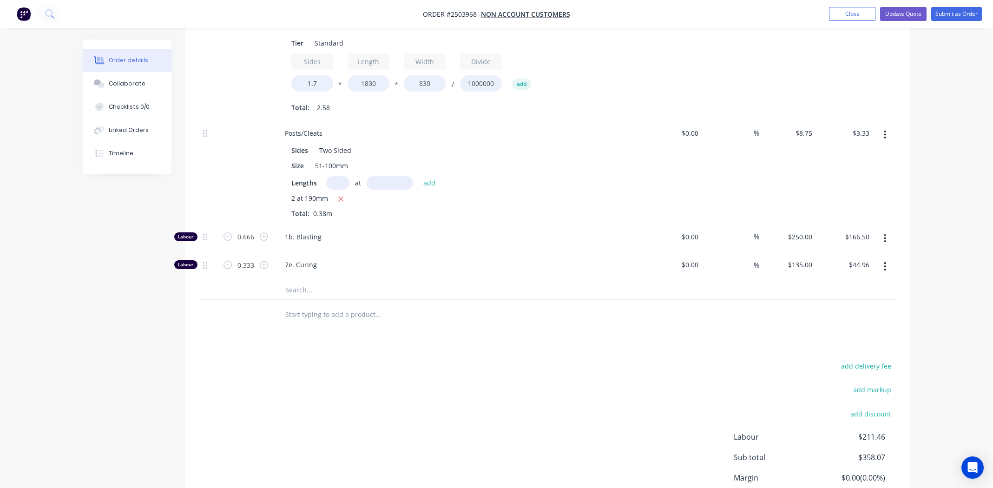
scroll to position [227, 0]
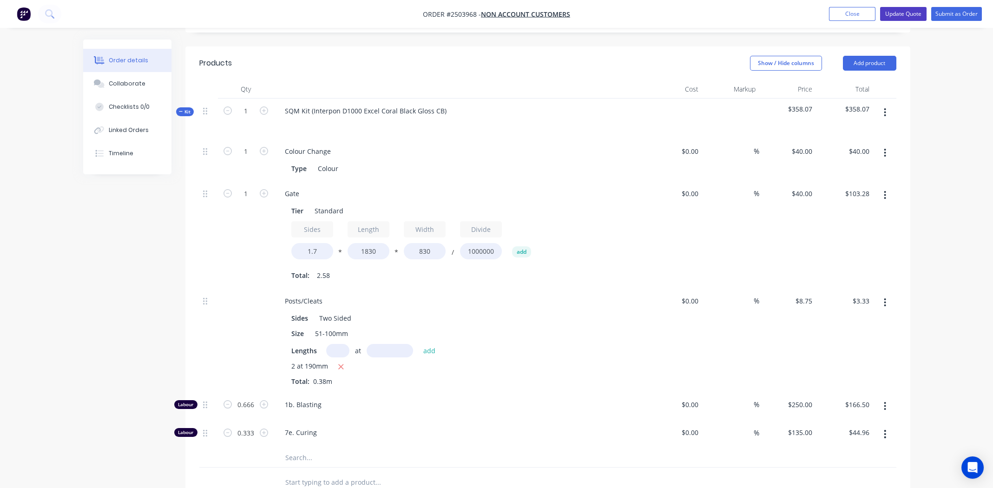
click at [905, 15] on button "Update Quote" at bounding box center [903, 14] width 46 height 14
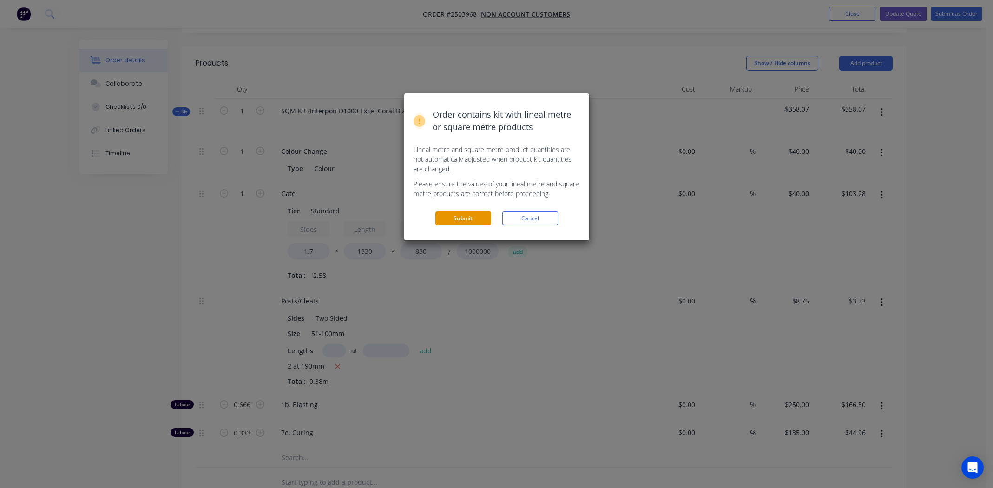
click at [460, 218] on button "Submit" at bounding box center [464, 218] width 56 height 14
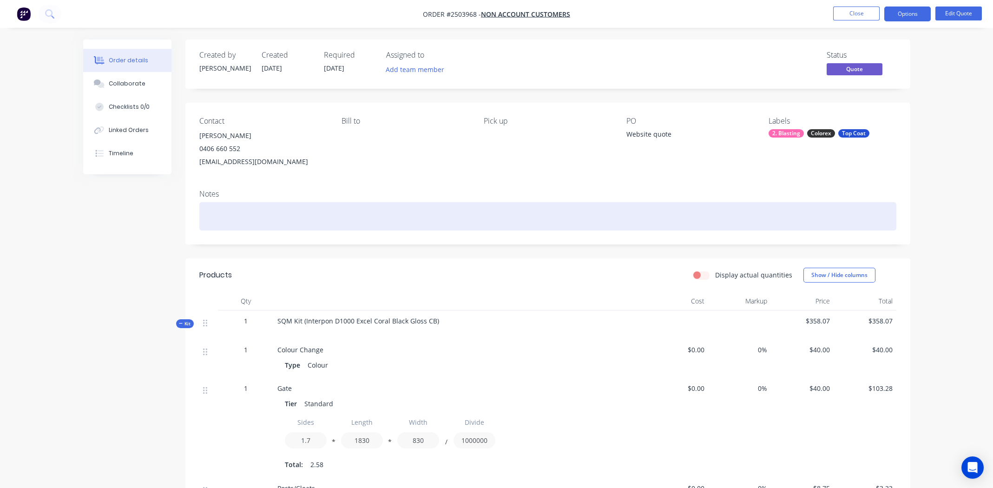
click at [296, 214] on div at bounding box center [547, 216] width 697 height 28
click at [232, 215] on div at bounding box center [547, 216] width 697 height 28
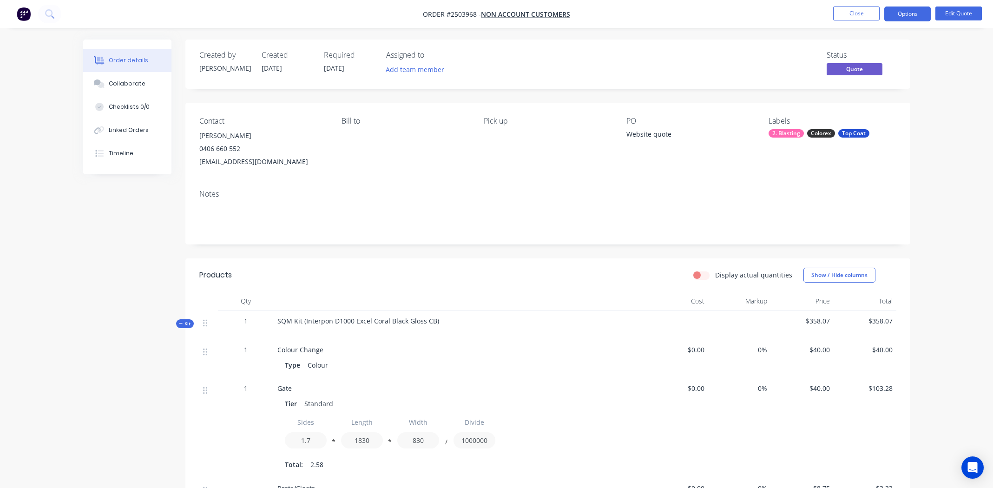
click at [435, 323] on div "SQM Kit (Interpon D1000 Excel Coral Black Gloss CB)" at bounding box center [460, 325] width 372 height 29
click at [954, 14] on button "Edit Quote" at bounding box center [959, 14] width 46 height 14
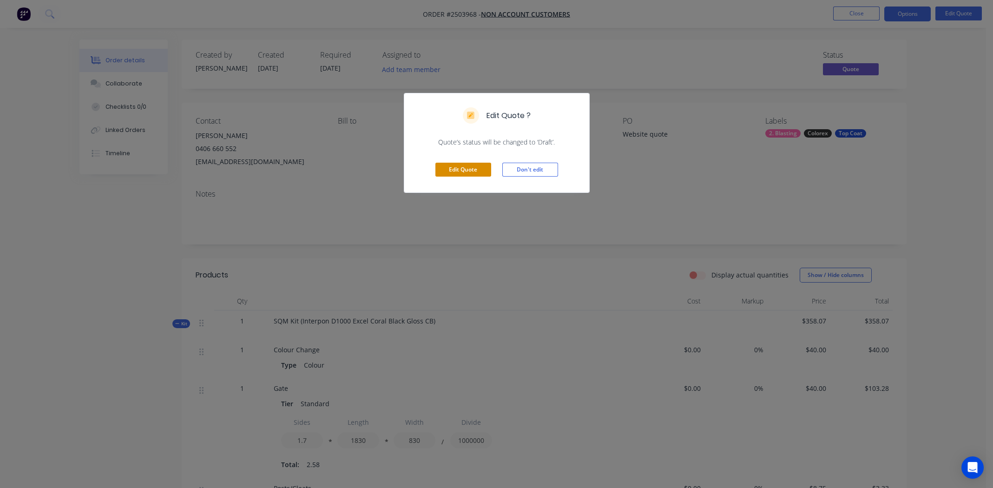
click at [455, 169] on button "Edit Quote" at bounding box center [464, 170] width 56 height 14
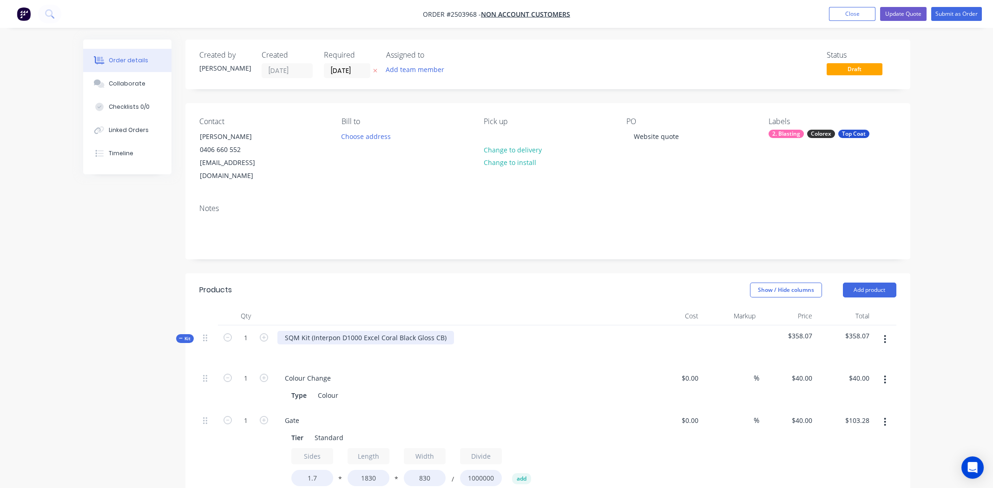
click at [444, 331] on div "SQM Kit (Interpon D1000 Excel Coral Black Gloss CB)" at bounding box center [366, 337] width 177 height 13
drag, startPoint x: 311, startPoint y: 324, endPoint x: 266, endPoint y: 321, distance: 45.2
click at [266, 325] on div "Kit 1 SQM Kit (Interpon D1000 Excel Coral Black Gloss CB $358.07 $358.07" at bounding box center [547, 345] width 697 height 40
click at [362, 331] on div "Interpon D1000 Excel Coral Black Gloss CB" at bounding box center [351, 337] width 146 height 13
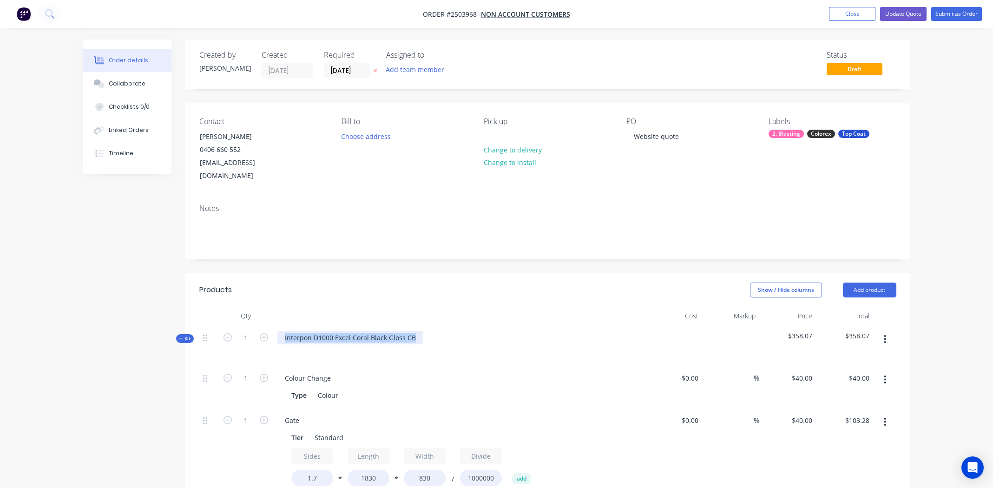
click at [362, 331] on div "Interpon D1000 Excel Coral Black Gloss CB" at bounding box center [351, 337] width 146 height 13
copy div "Interpon D1000 Excel Coral Black Gloss CB"
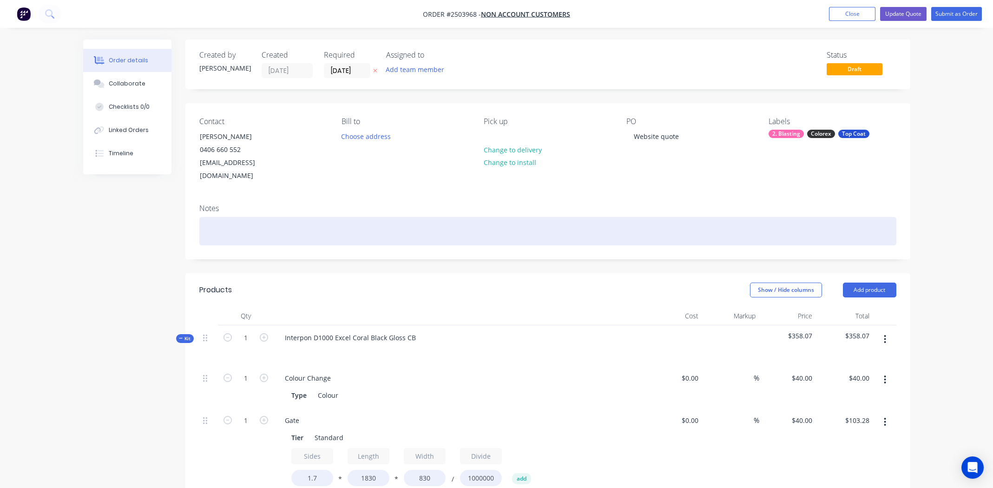
click at [252, 217] on div at bounding box center [547, 231] width 697 height 28
paste div
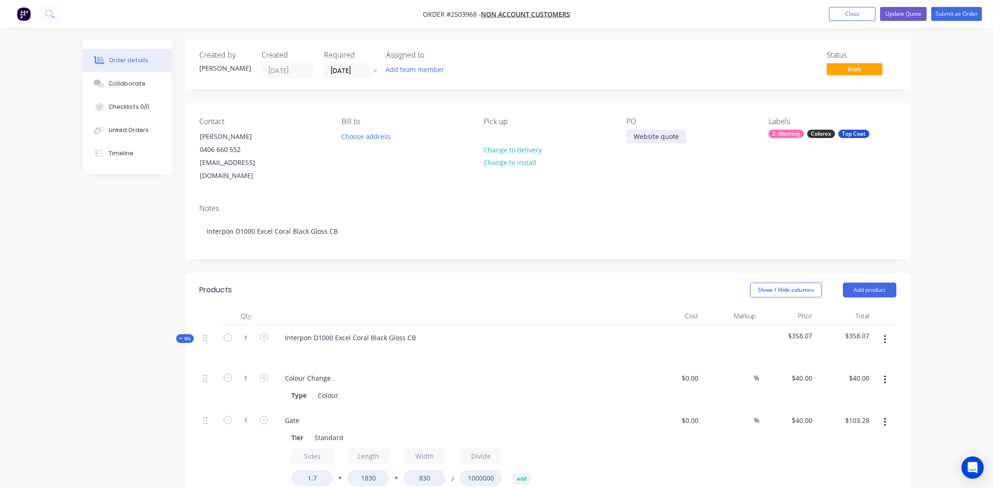
click at [677, 139] on div "Website quote" at bounding box center [657, 136] width 60 height 13
click at [912, 12] on button "Update Quote" at bounding box center [903, 14] width 46 height 14
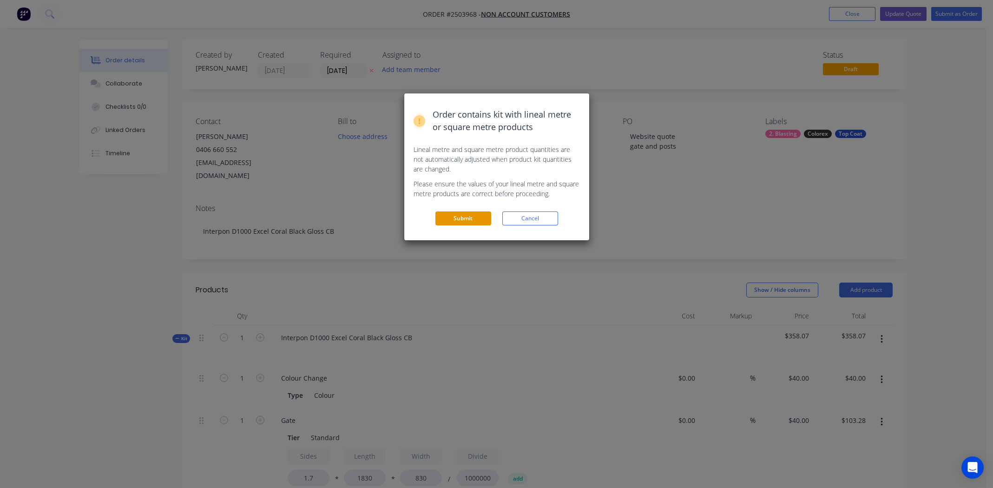
click at [472, 218] on button "Submit" at bounding box center [464, 218] width 56 height 14
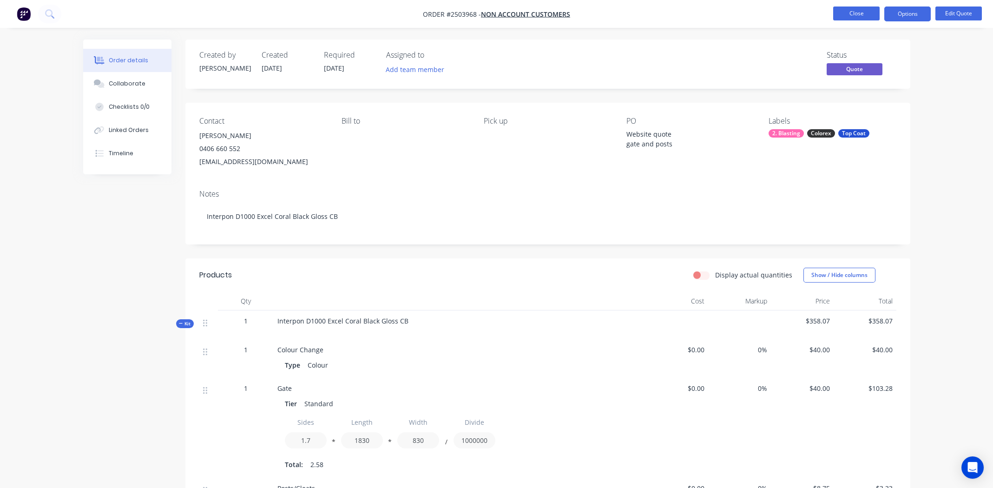
click at [851, 14] on button "Close" at bounding box center [856, 14] width 46 height 14
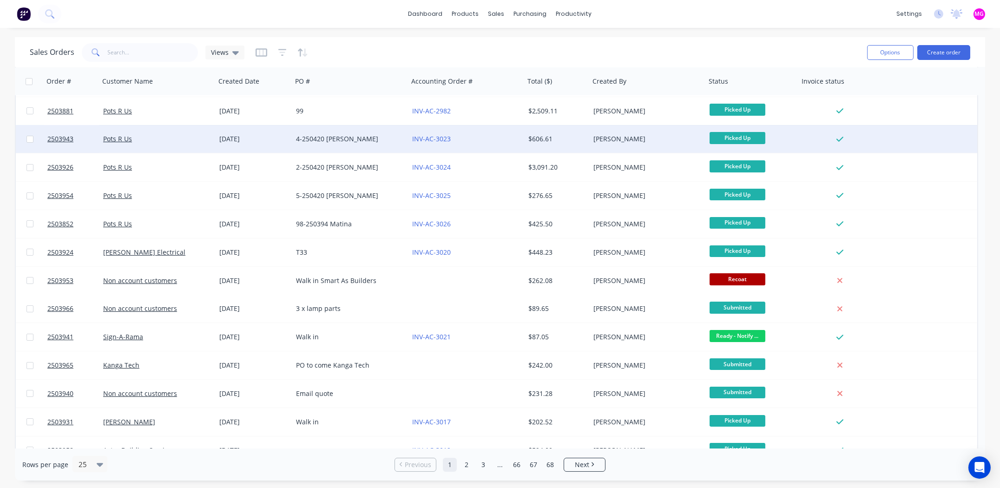
scroll to position [279, 0]
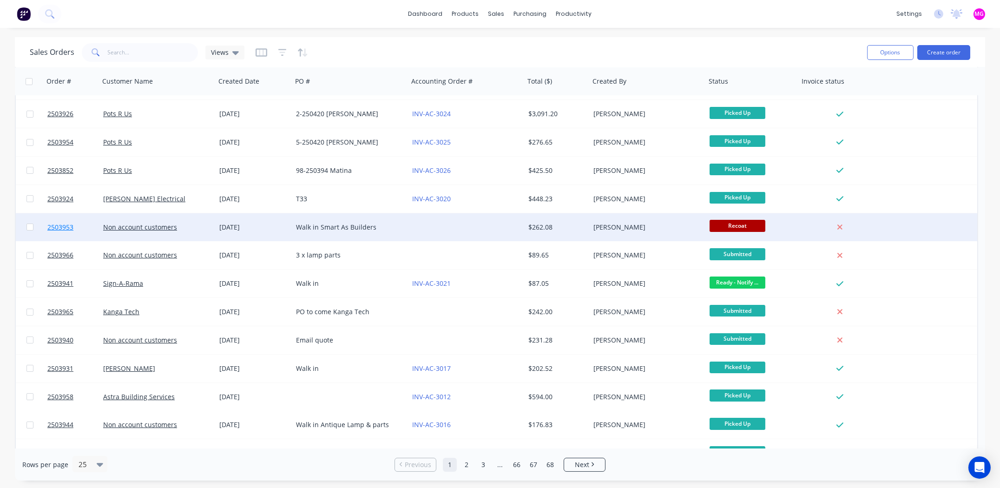
click at [62, 227] on span "2503953" at bounding box center [60, 227] width 26 height 9
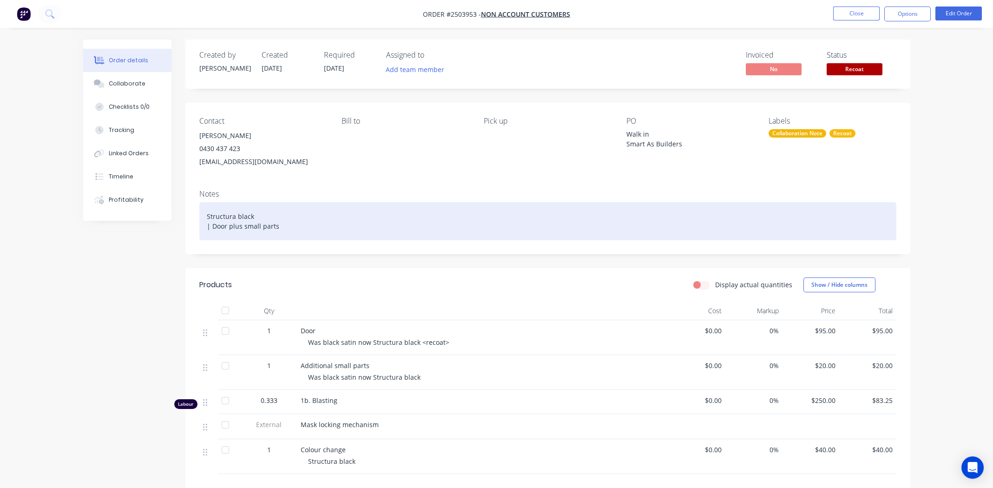
click at [406, 212] on div "Structura black | Door plus small parts" at bounding box center [547, 221] width 697 height 38
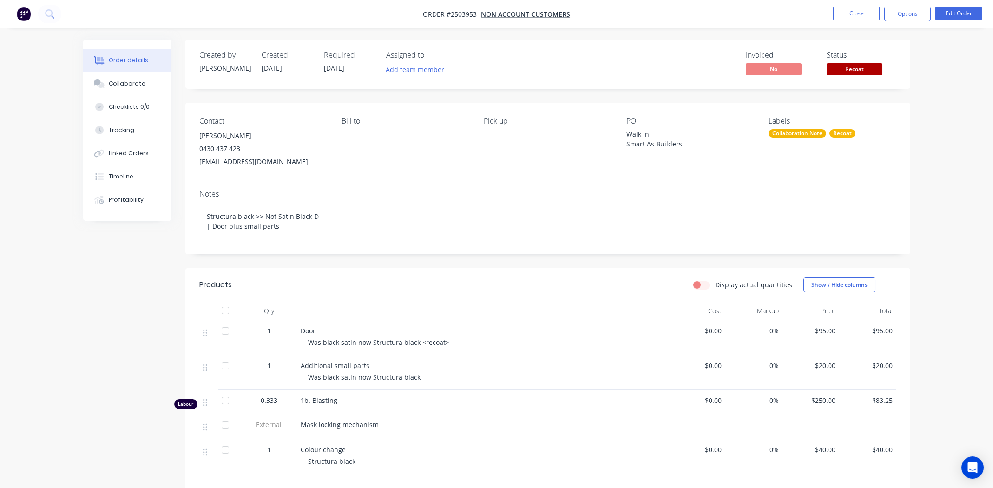
click at [486, 309] on div at bounding box center [483, 311] width 372 height 19
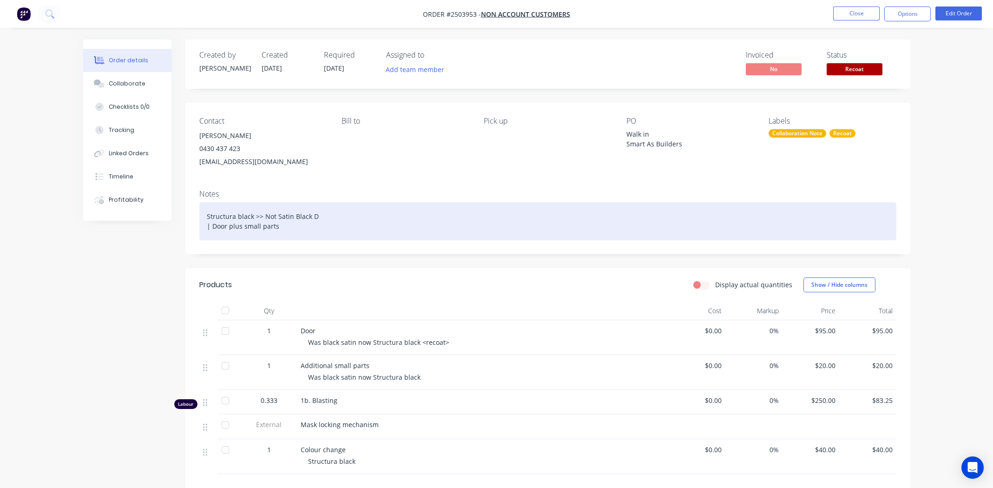
click at [329, 218] on div "Structura black >> Not Satin Black D | Door plus small parts" at bounding box center [547, 221] width 697 height 38
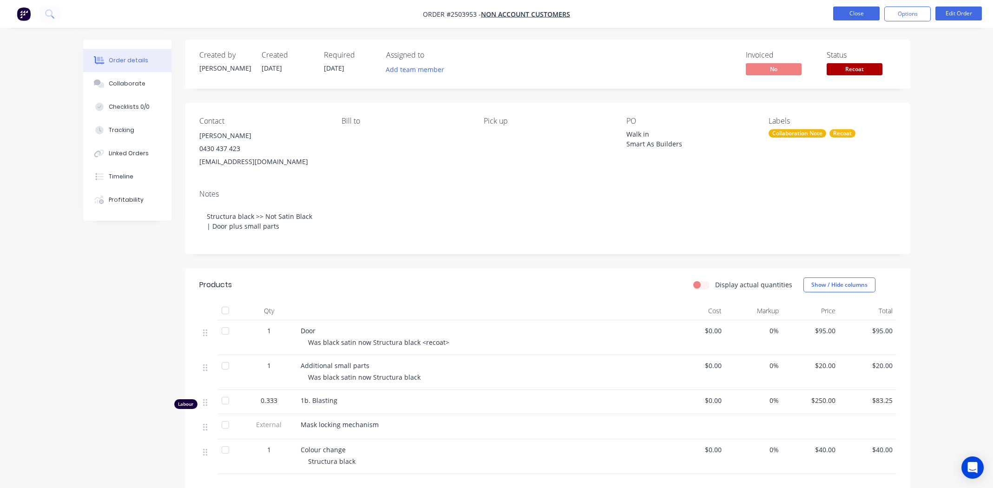
click at [859, 14] on button "Close" at bounding box center [856, 14] width 46 height 14
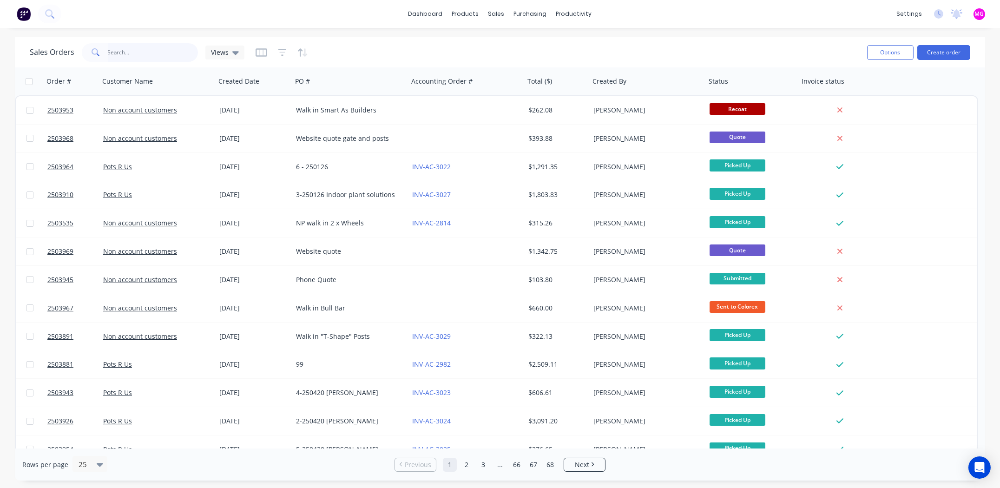
click at [142, 49] on input "text" at bounding box center [153, 52] width 91 height 19
